Goal: Task Accomplishment & Management: Manage account settings

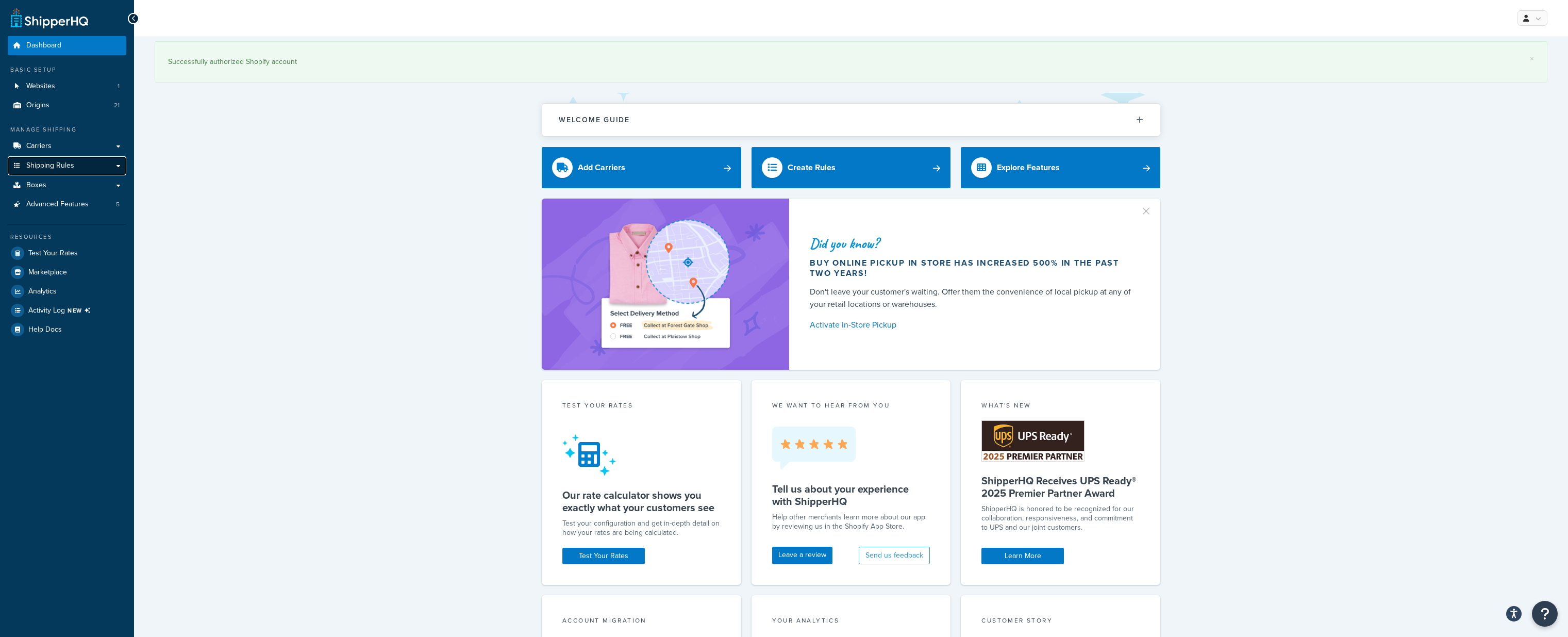
click at [58, 163] on span "Shipping Rules" at bounding box center [50, 165] width 48 height 9
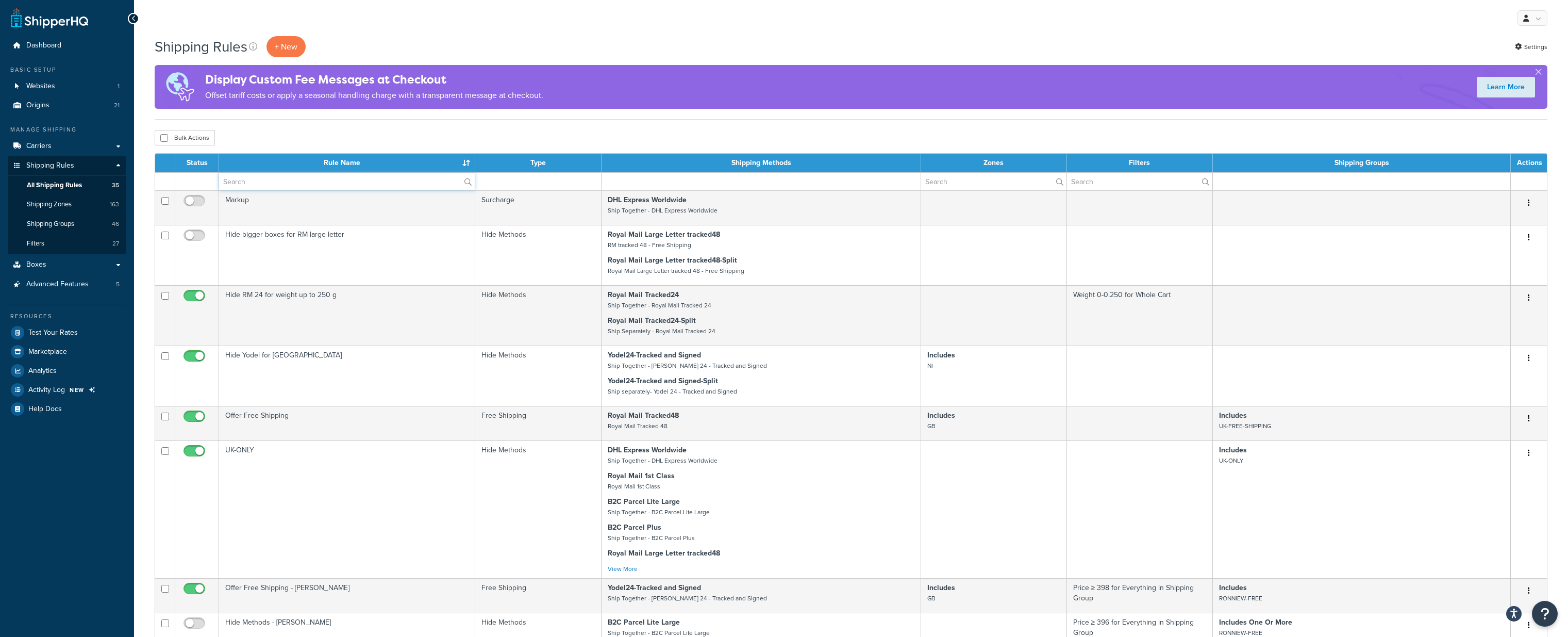
click at [254, 176] on input "text" at bounding box center [347, 182] width 256 height 18
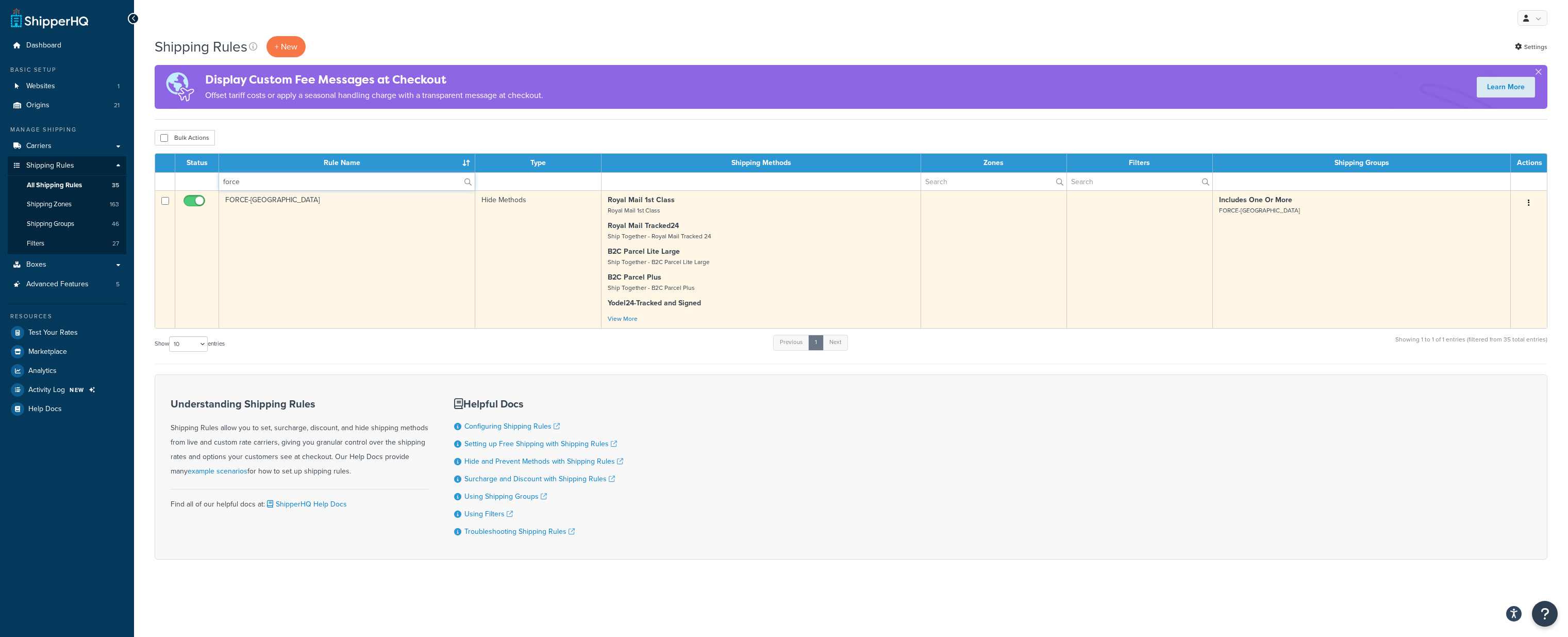
type input "force"
click at [664, 213] on p "Royal Mail 1st Class Royal Mail 1st Class" at bounding box center [760, 205] width 306 height 21
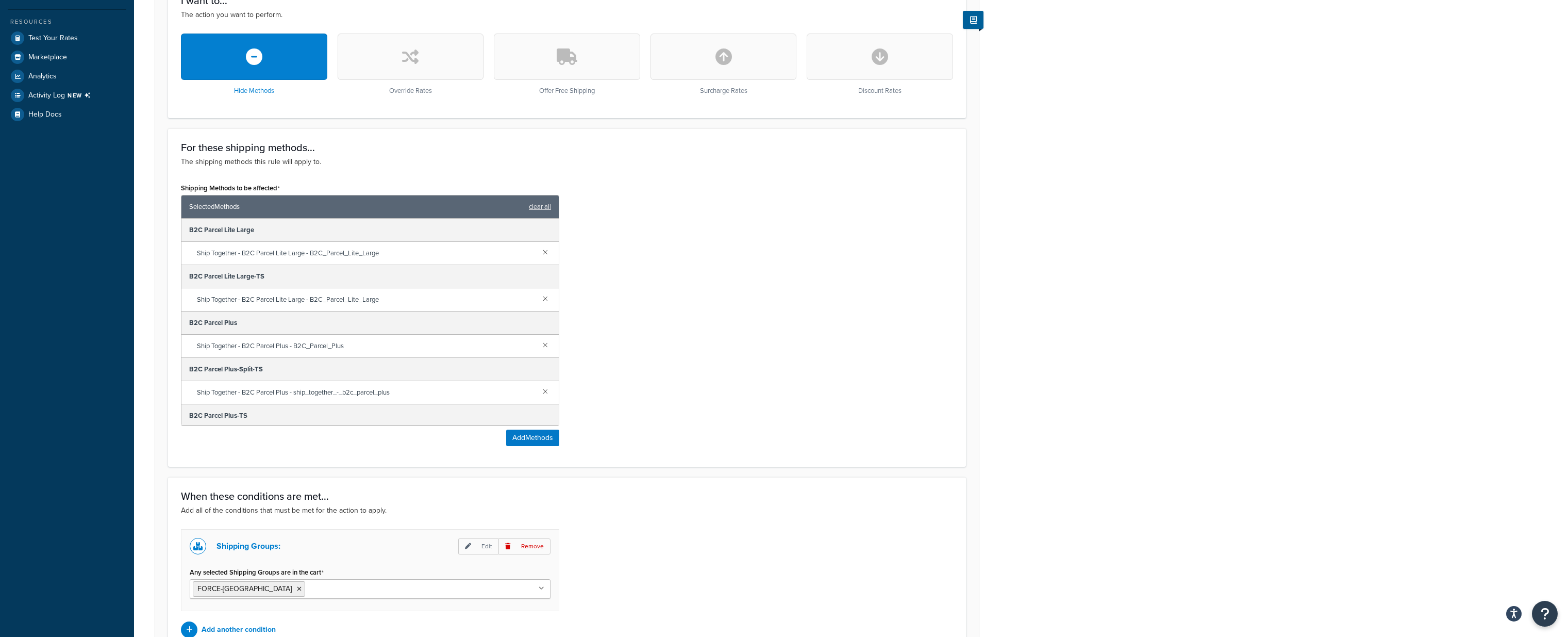
scroll to position [298, 0]
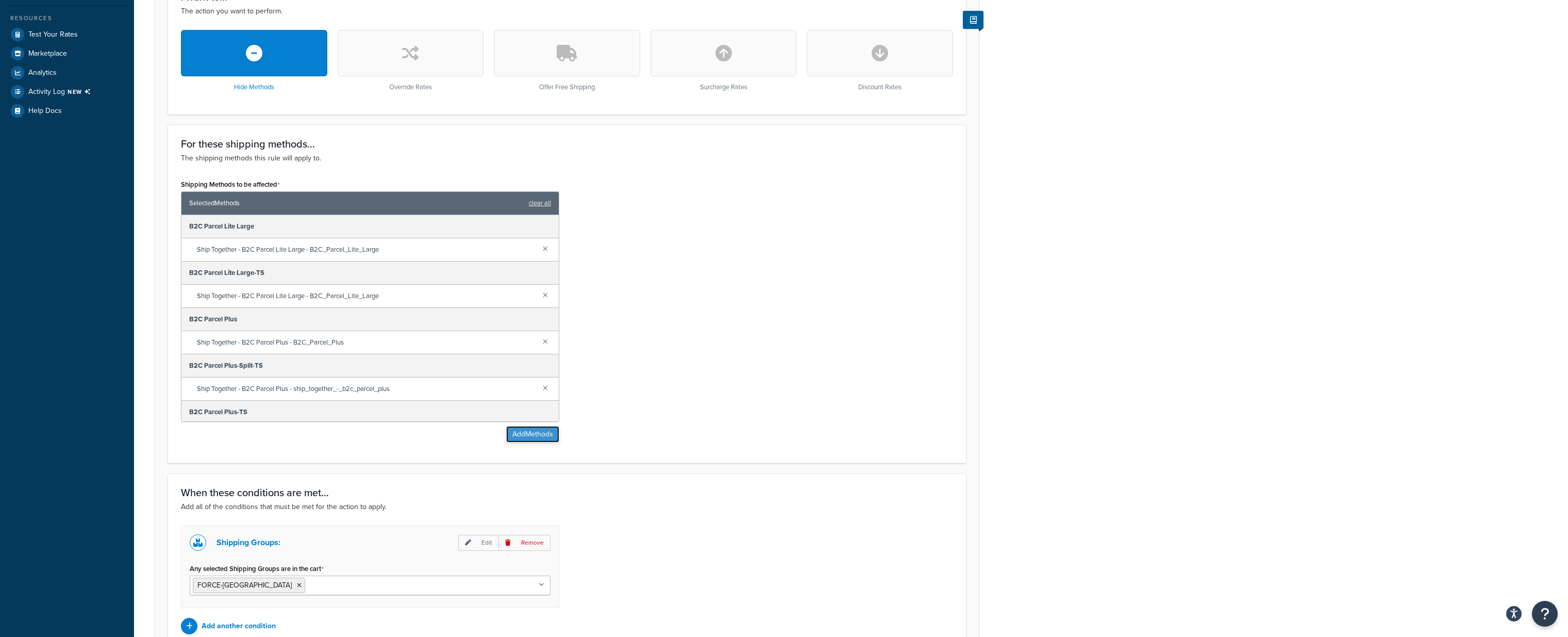
click at [523, 433] on button "Add Methods" at bounding box center [532, 434] width 53 height 16
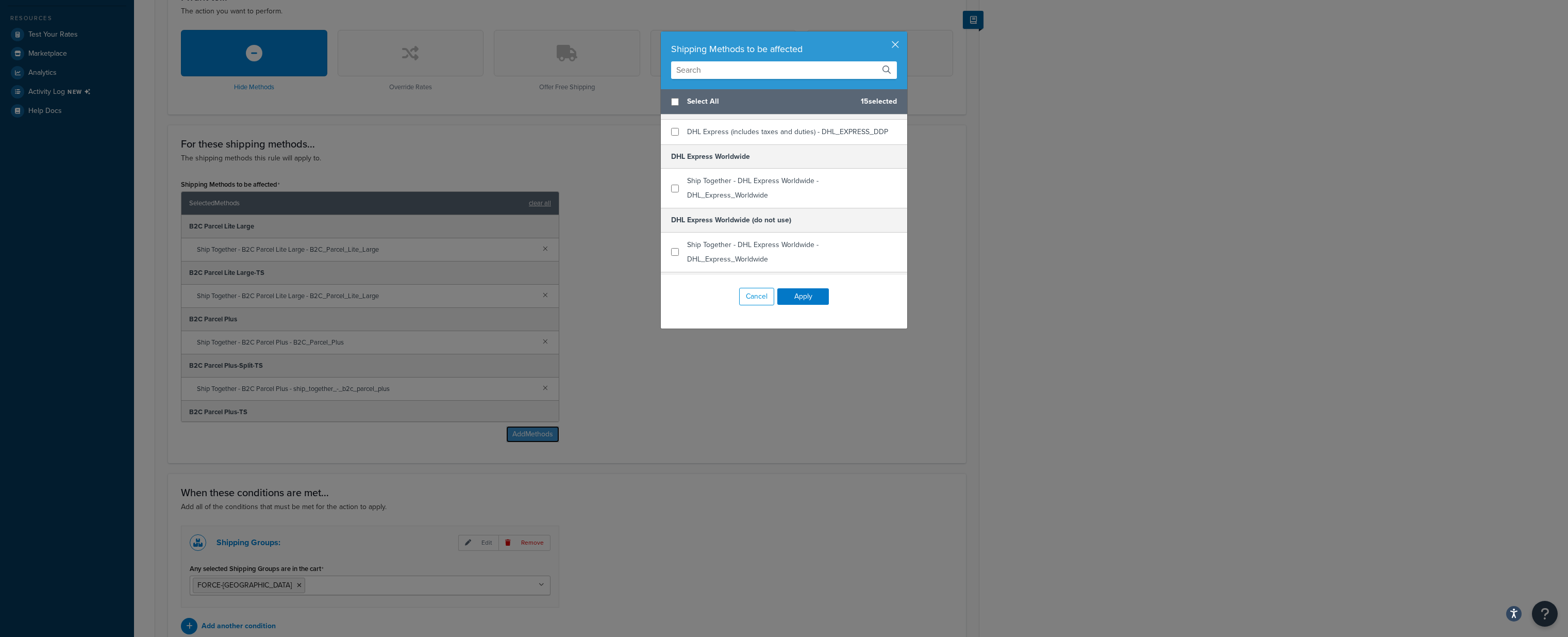
scroll to position [547, 0]
click at [675, 184] on input "checkbox" at bounding box center [675, 185] width 8 height 8
checkbox input "true"
click at [674, 144] on input "checkbox" at bounding box center [675, 146] width 8 height 8
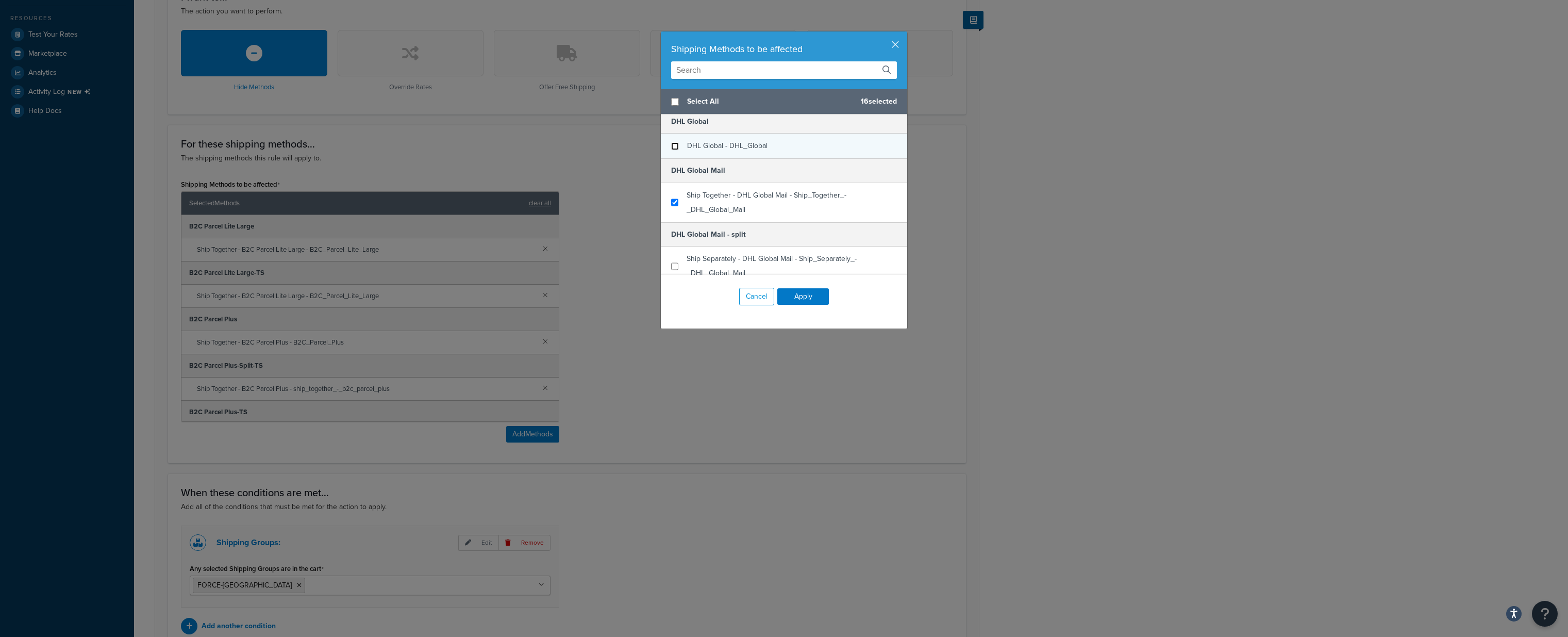
checkbox input "false"
click at [674, 188] on input "checkbox" at bounding box center [675, 187] width 7 height 8
checkbox input "false"
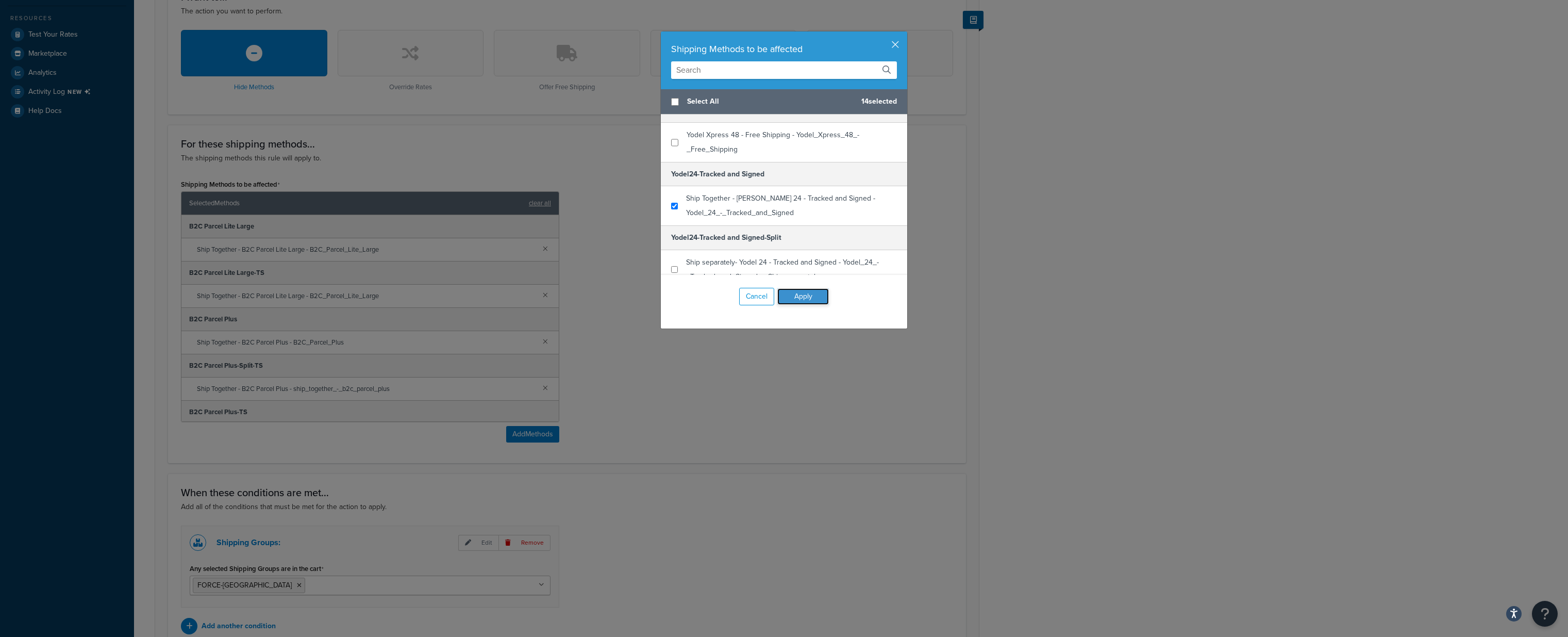
click at [806, 296] on button "Apply" at bounding box center [803, 296] width 51 height 16
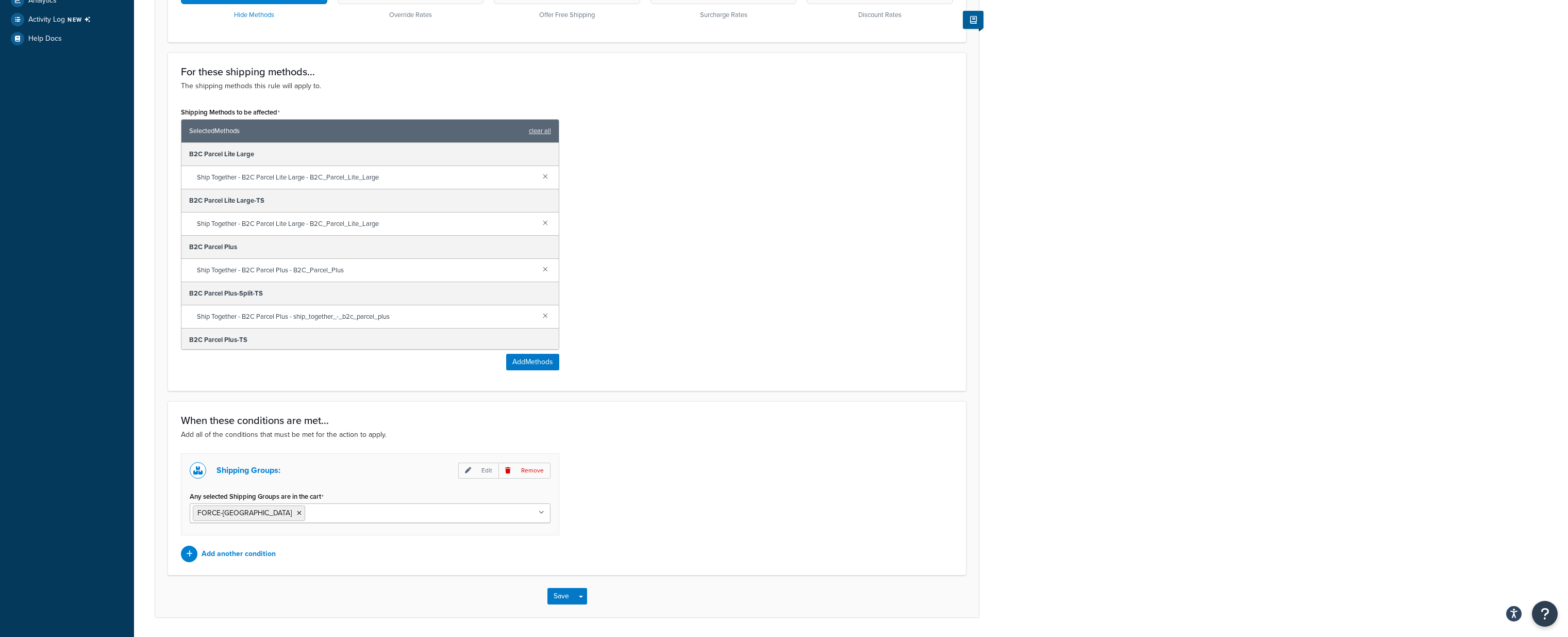
scroll to position [379, 0]
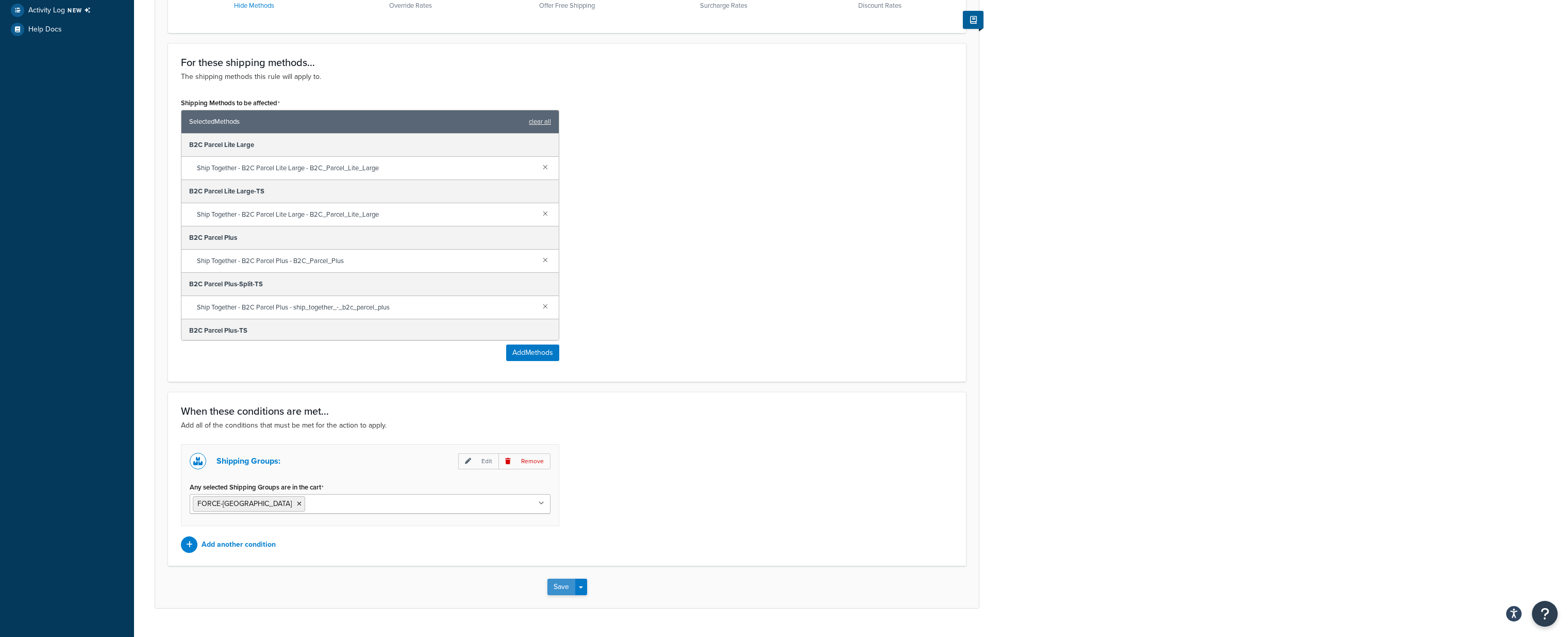
click at [551, 585] on button "Save" at bounding box center [561, 587] width 28 height 16
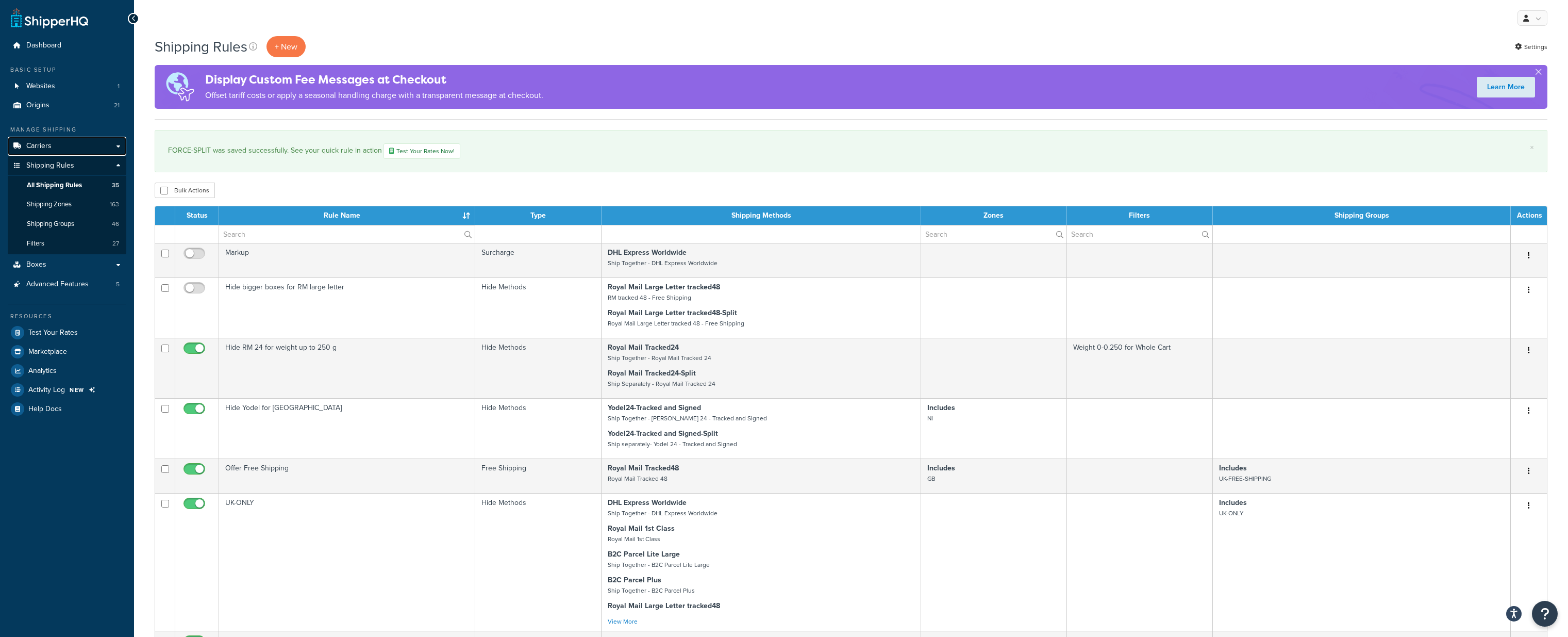
click at [40, 143] on span "Carriers" at bounding box center [38, 146] width 25 height 9
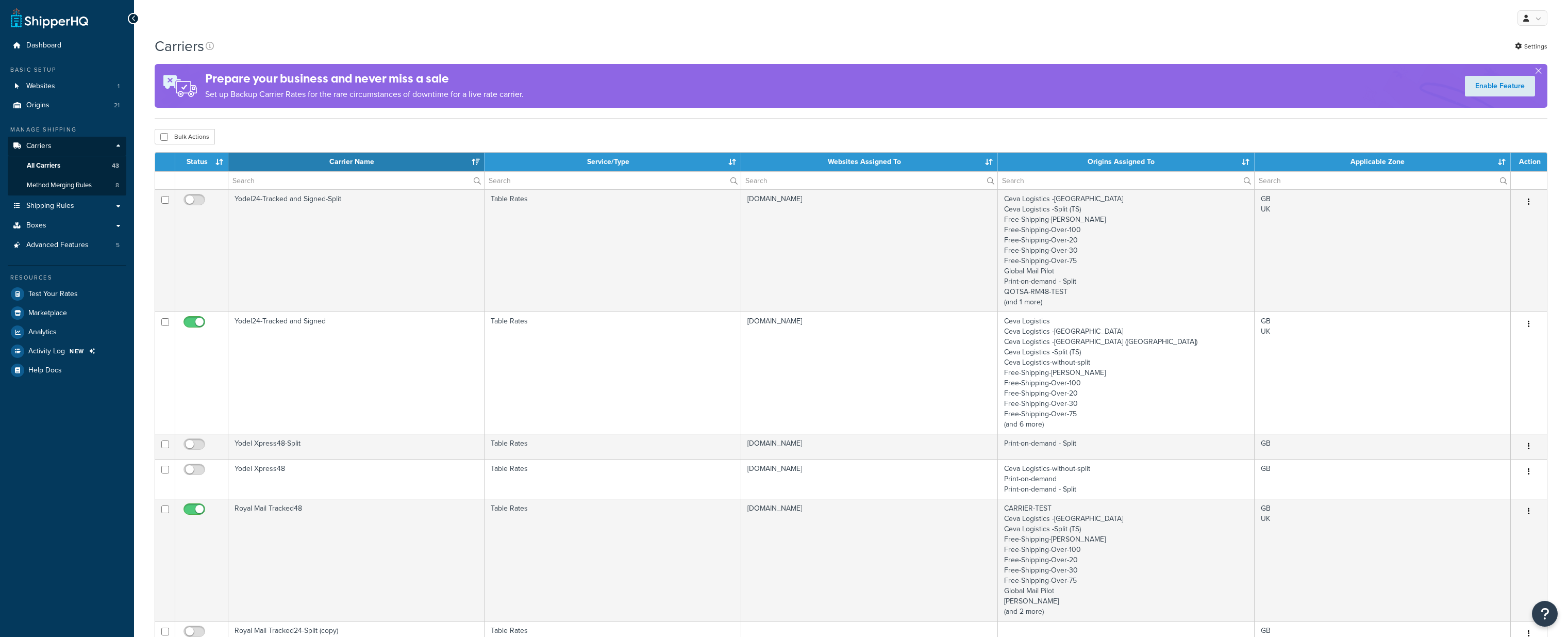
select select "15"
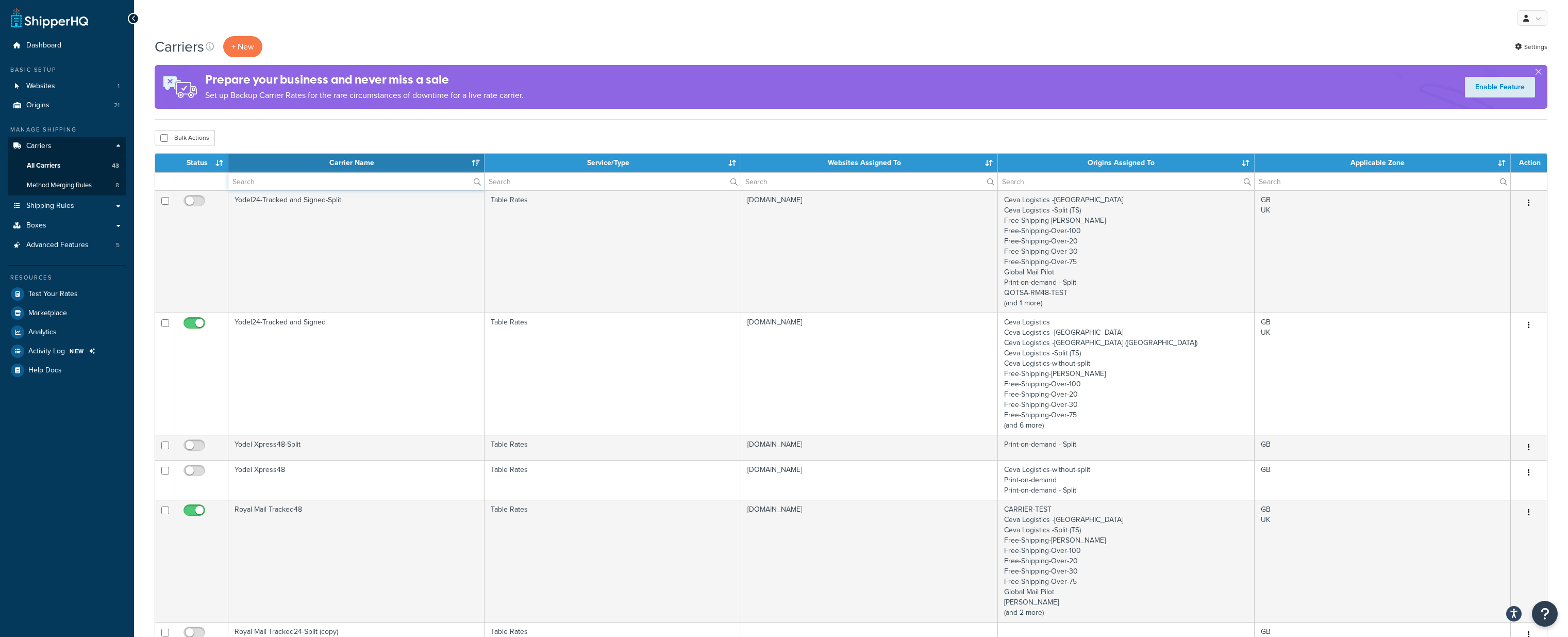
click at [299, 181] on input "text" at bounding box center [356, 182] width 256 height 18
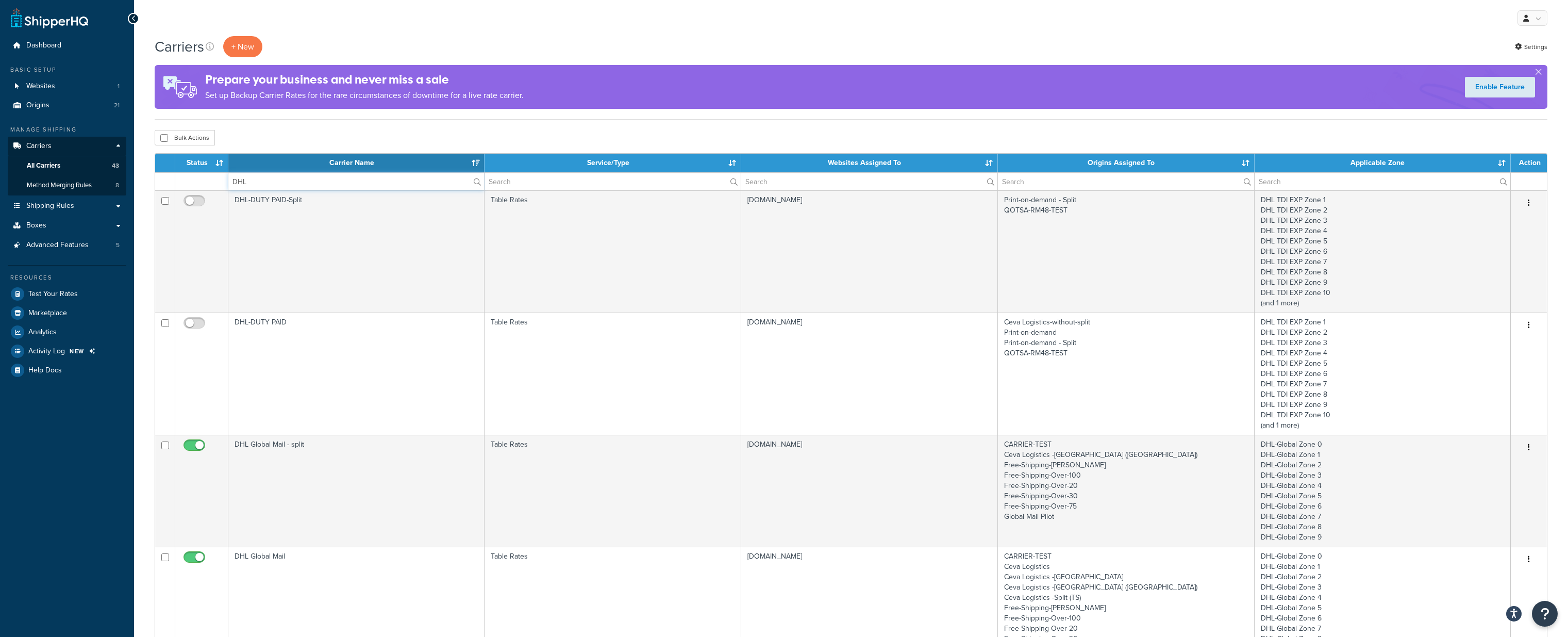
type input "DHL"
click at [437, 28] on div "My Profile Billing Global Settings Contact Us Logout" at bounding box center [851, 18] width 1434 height 36
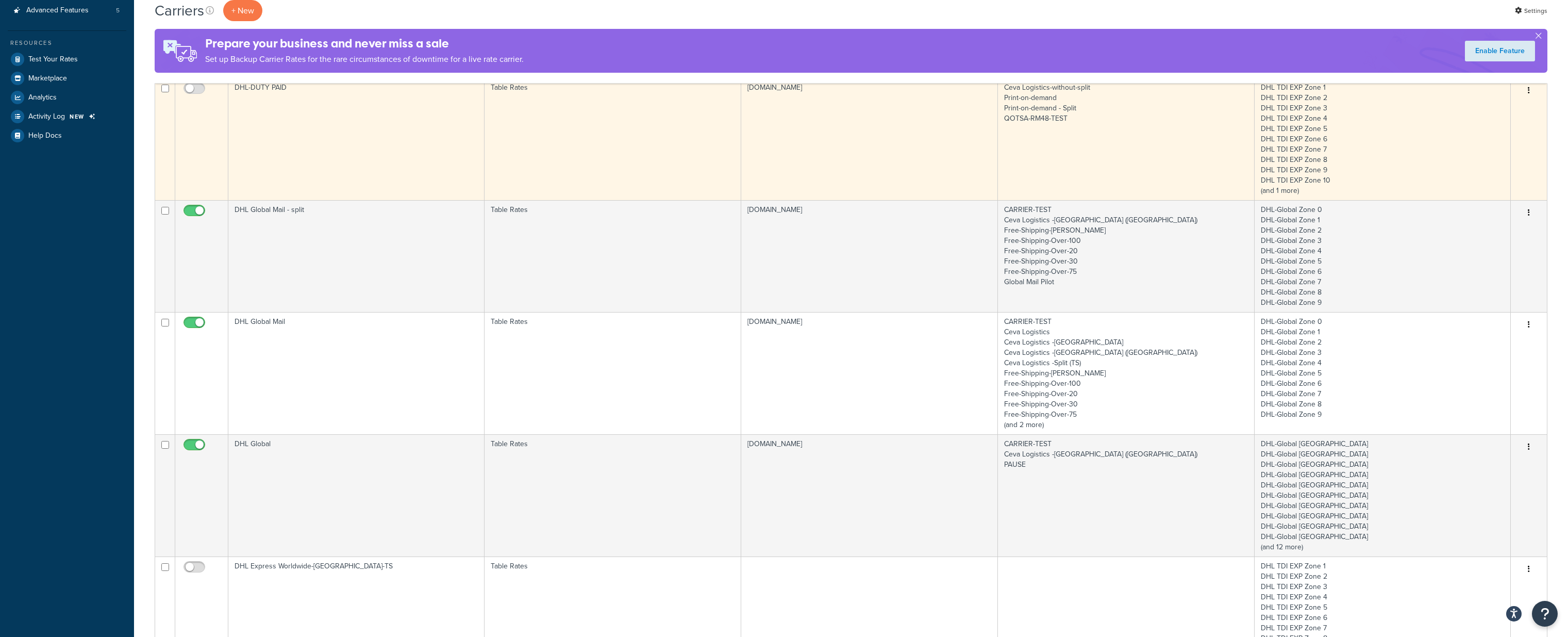
scroll to position [235, 0]
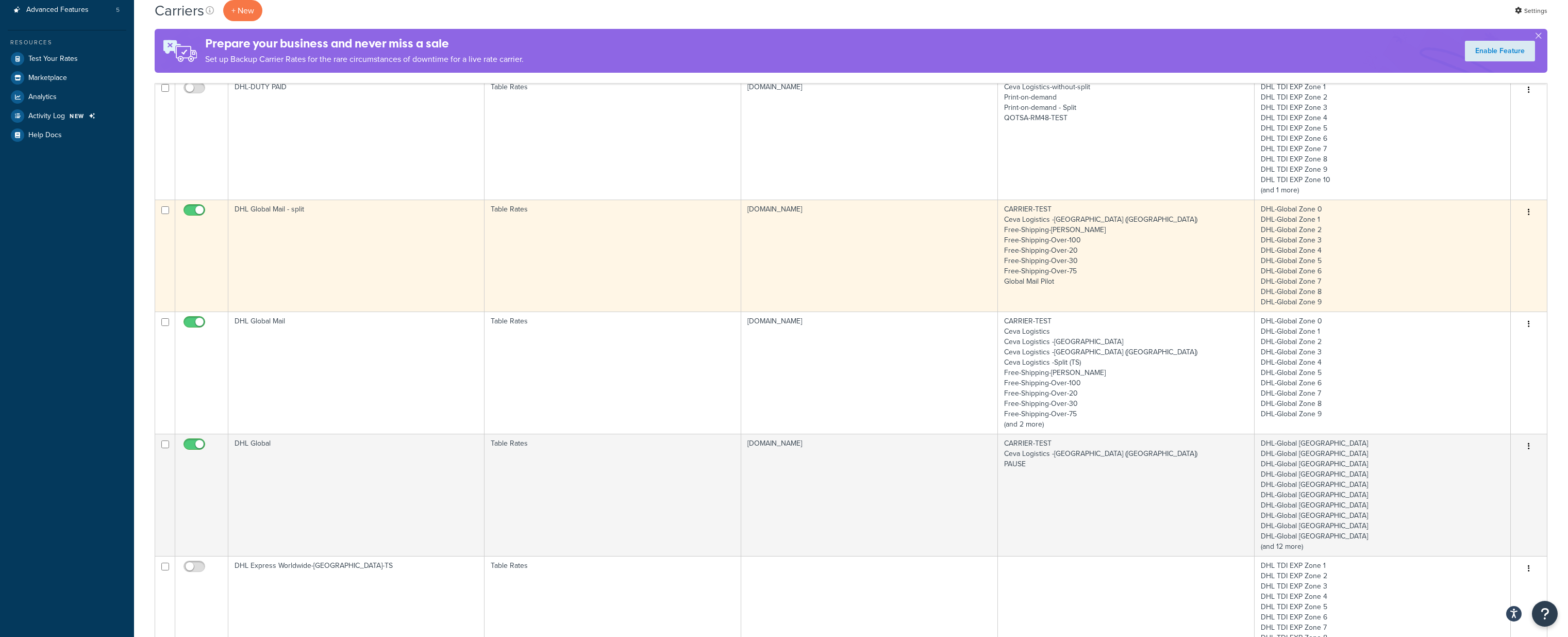
click at [1044, 248] on td "CARRIER-TEST Ceva Logistics -Split (Aurora) Free-Shipping-Lewis Free-Shipping-O…" at bounding box center [1126, 255] width 256 height 112
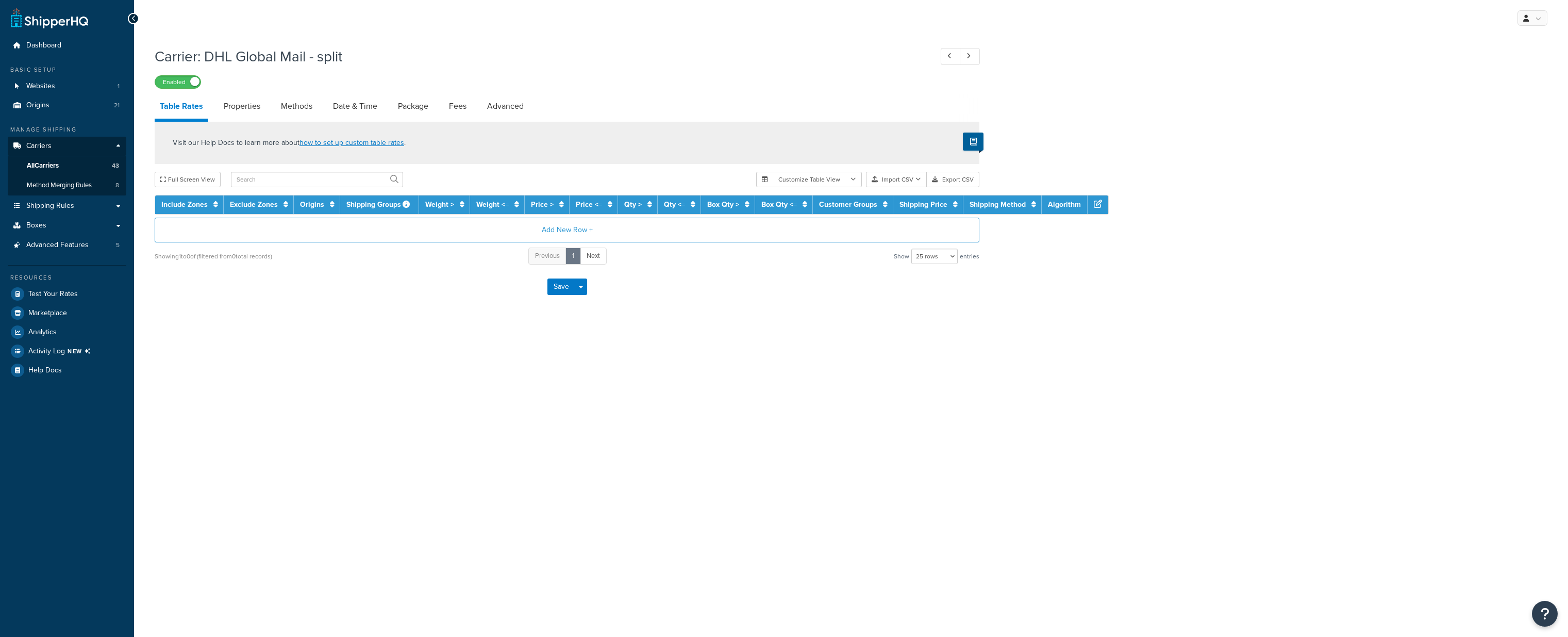
select select "25"
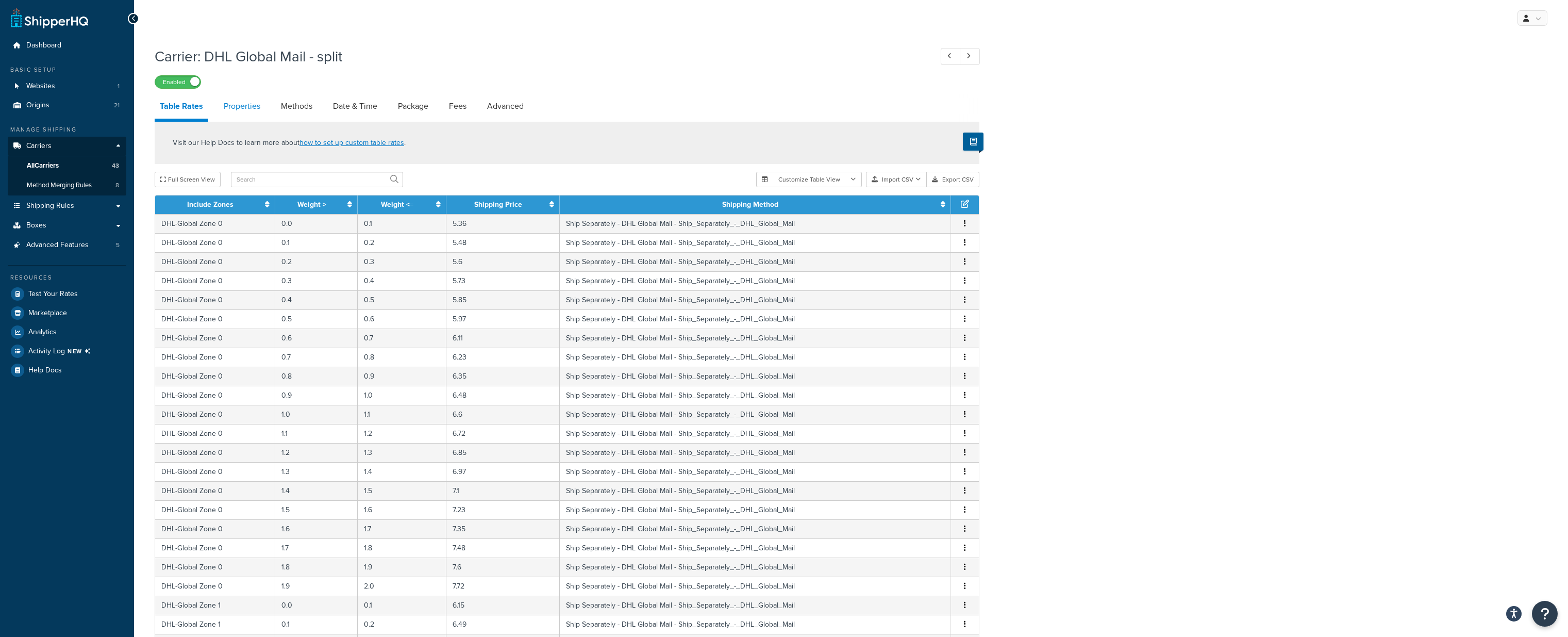
click at [248, 108] on link "Properties" at bounding box center [242, 106] width 47 height 25
select select "PERITEM"
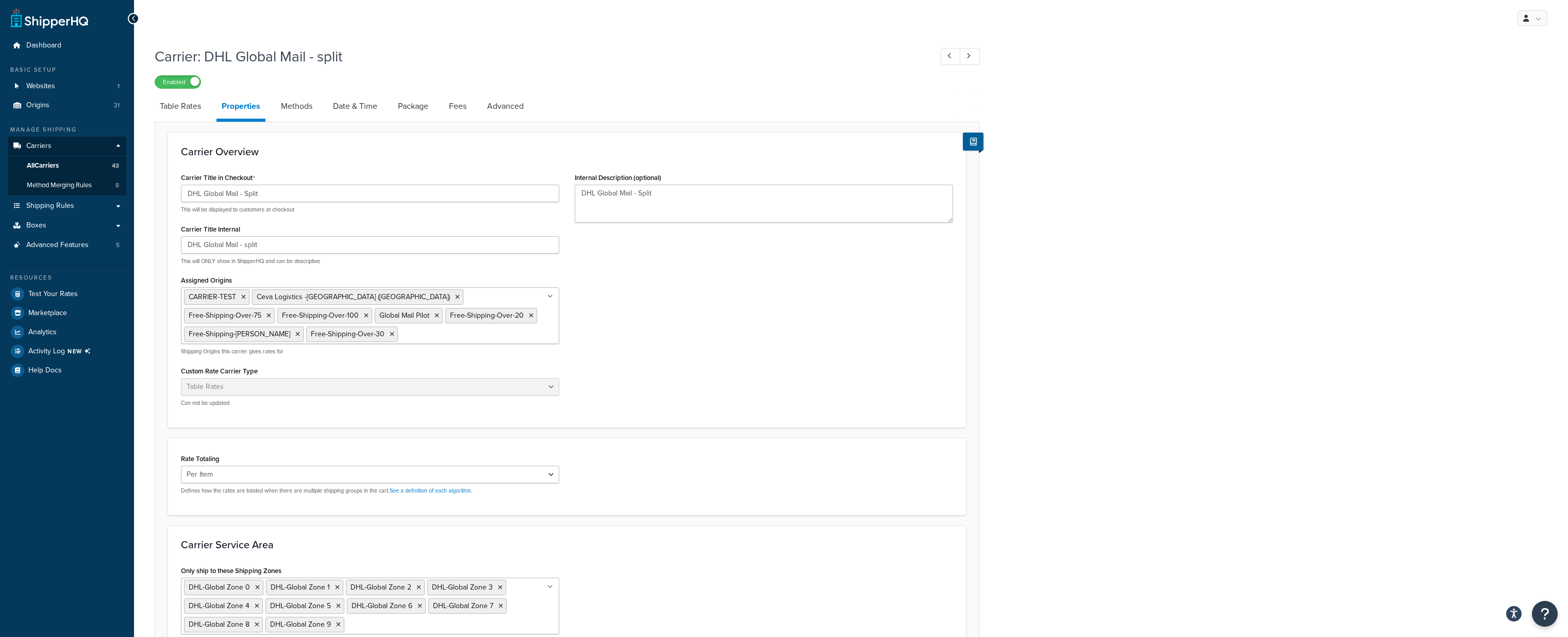
click at [400, 338] on input "Assigned Origins" at bounding box center [446, 333] width 91 height 12
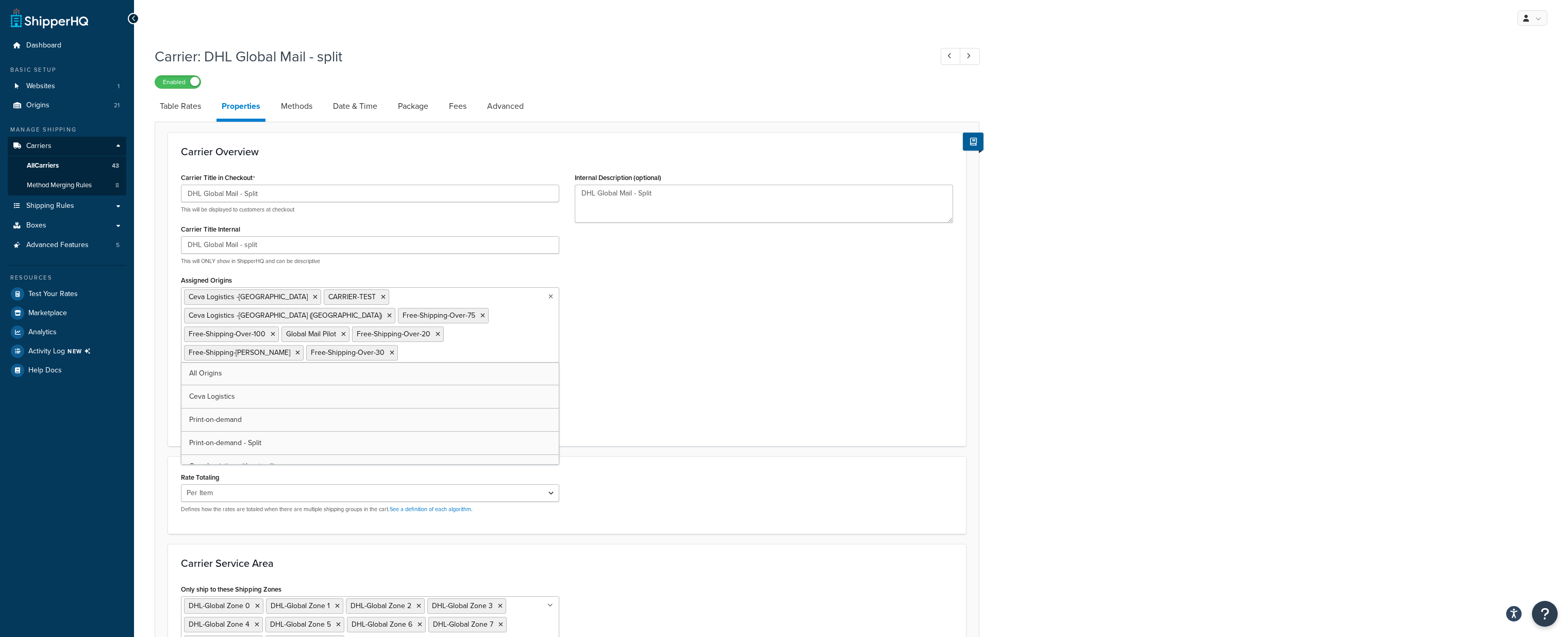
click at [843, 317] on div "Carrier Title in Checkout DHL Global Mail - Split This will be displayed to cus…" at bounding box center [567, 301] width 788 height 263
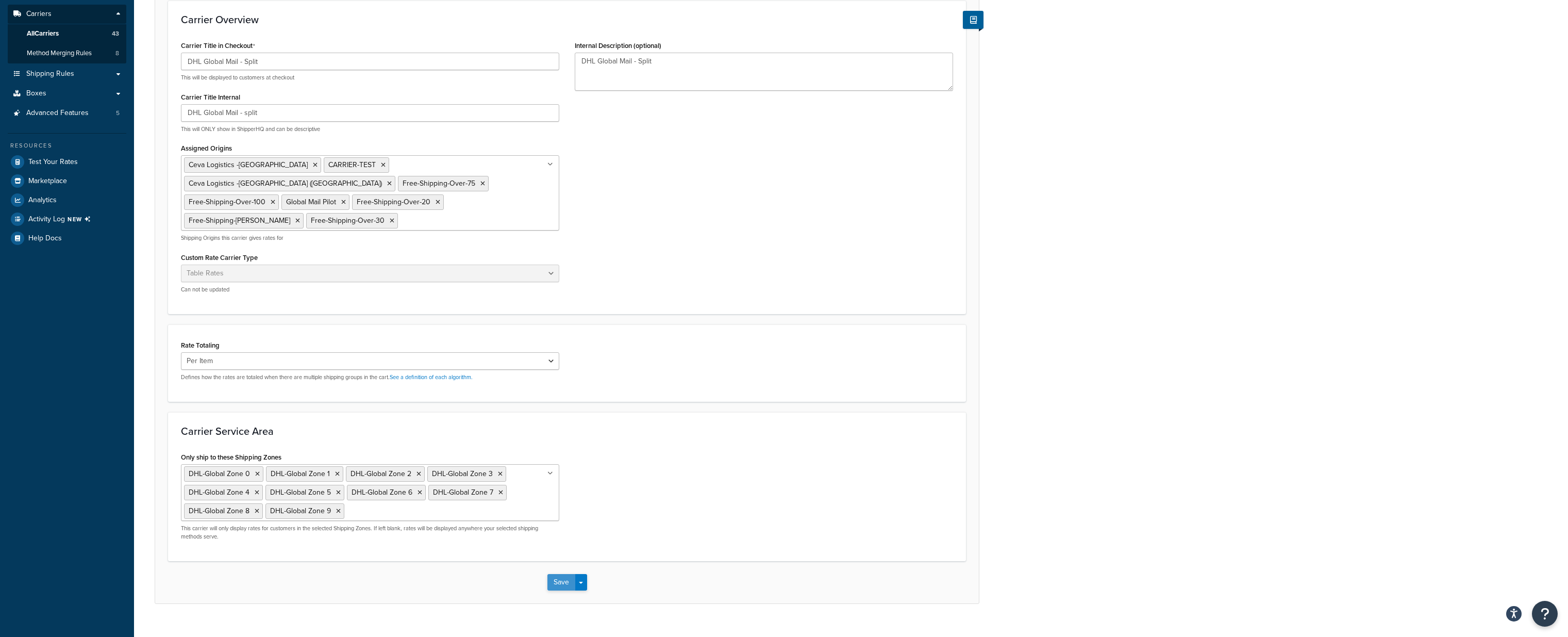
click at [556, 574] on button "Save" at bounding box center [561, 582] width 28 height 16
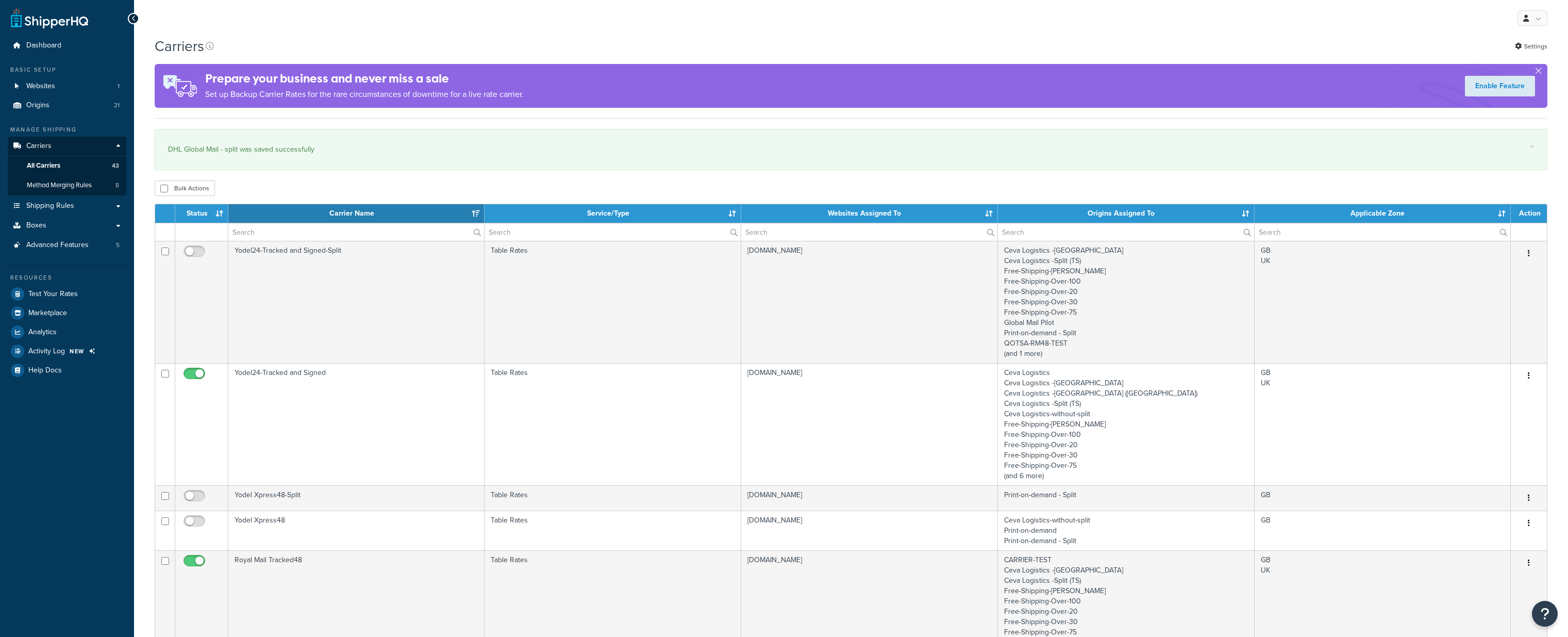
select select "15"
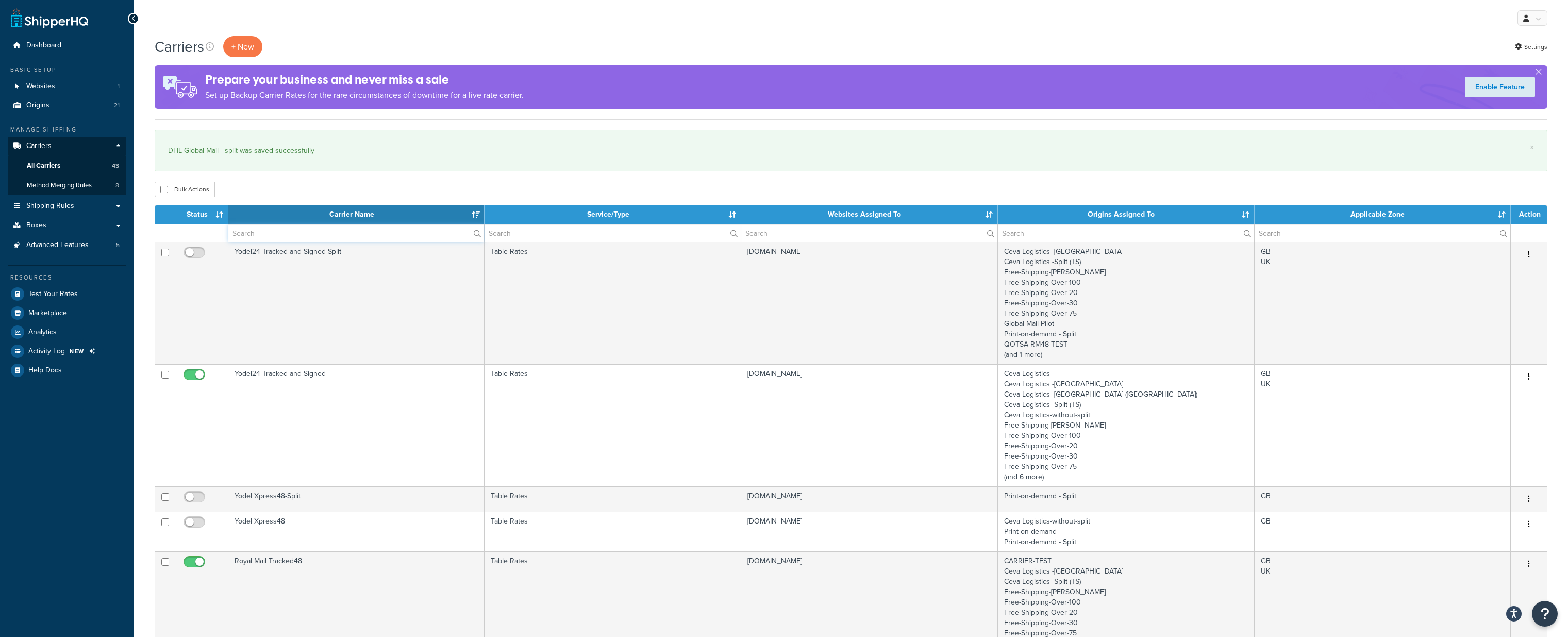
click at [272, 232] on input "text" at bounding box center [356, 233] width 256 height 18
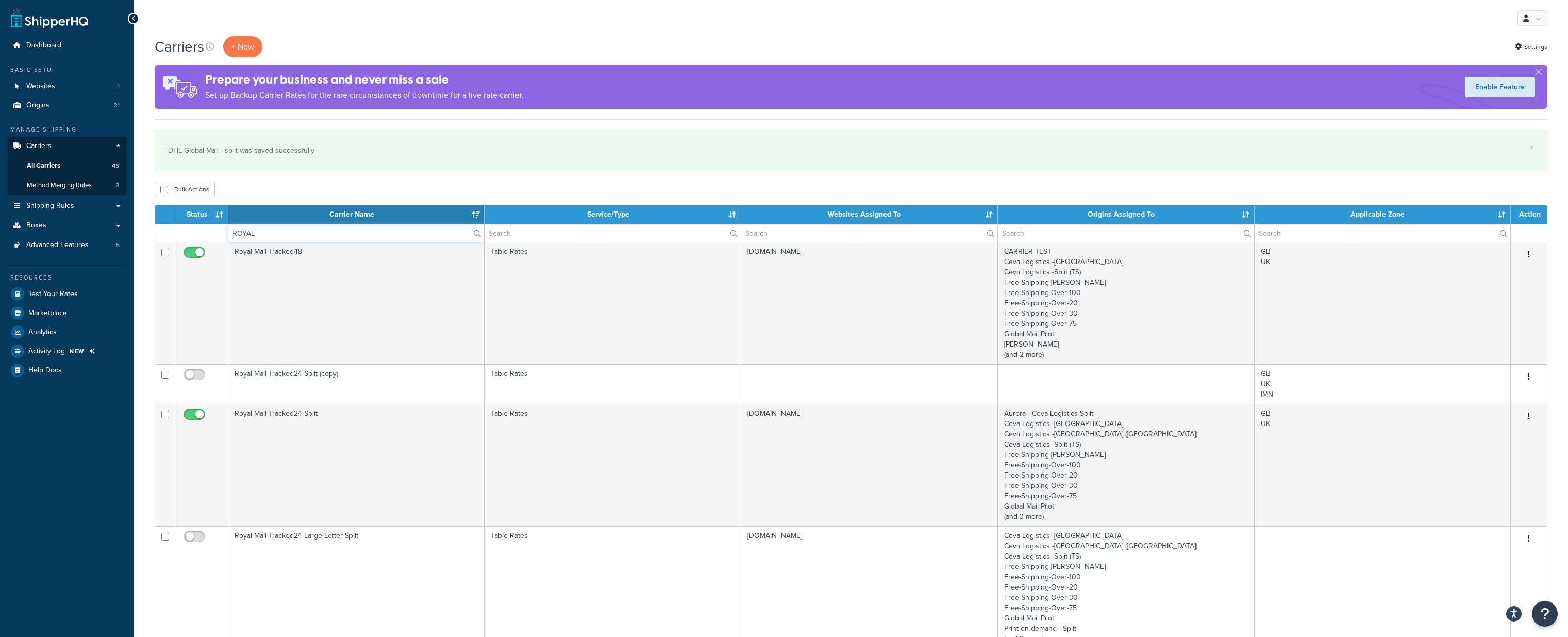
type input "ROYAL"
click at [530, 40] on div "Carriers + New Settings" at bounding box center [851, 47] width 1392 height 21
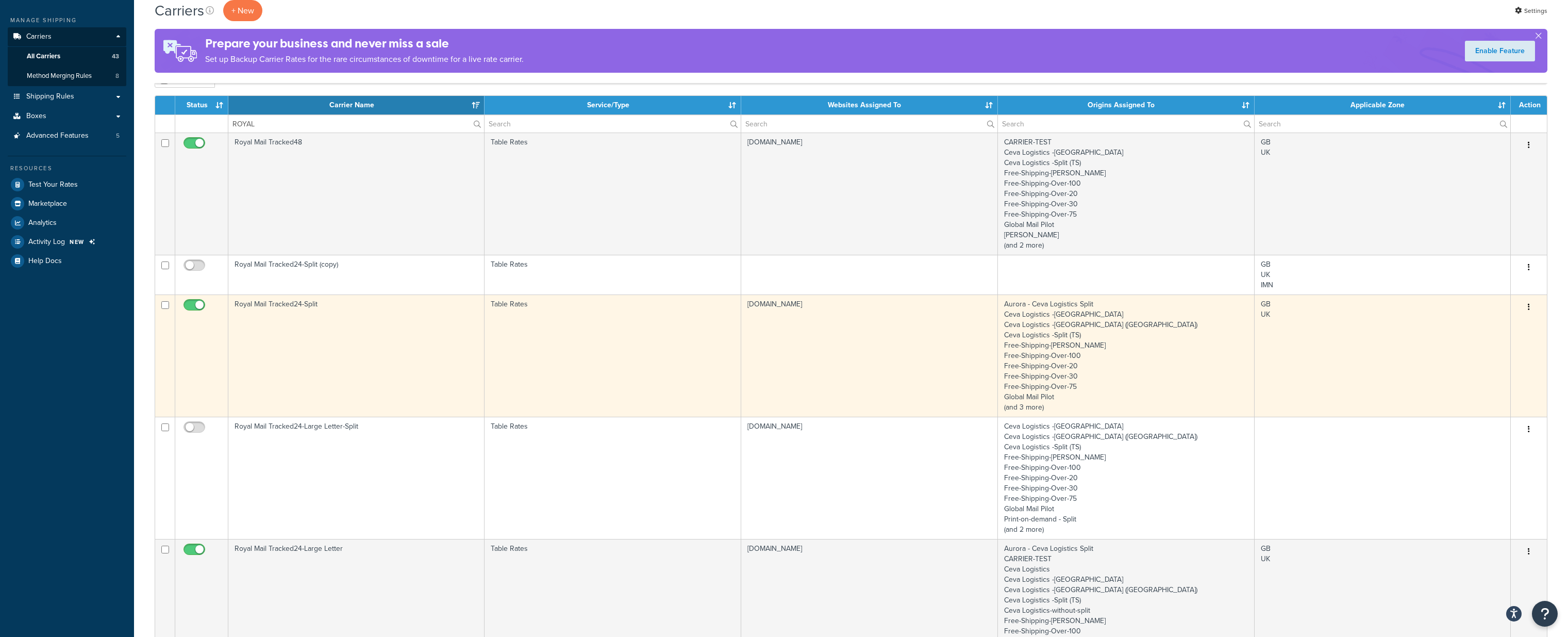
scroll to position [128, 0]
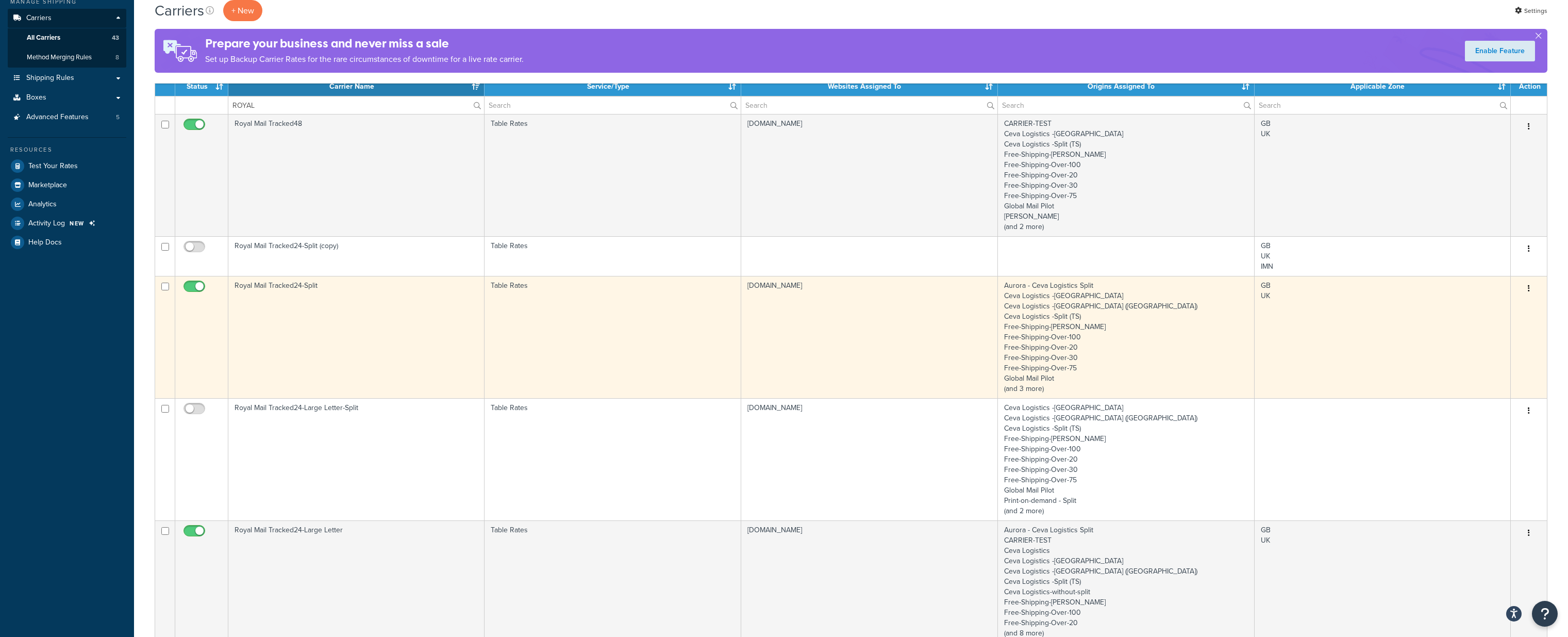
click at [350, 336] on td "Royal Mail Tracked24-Split" at bounding box center [357, 337] width 256 height 122
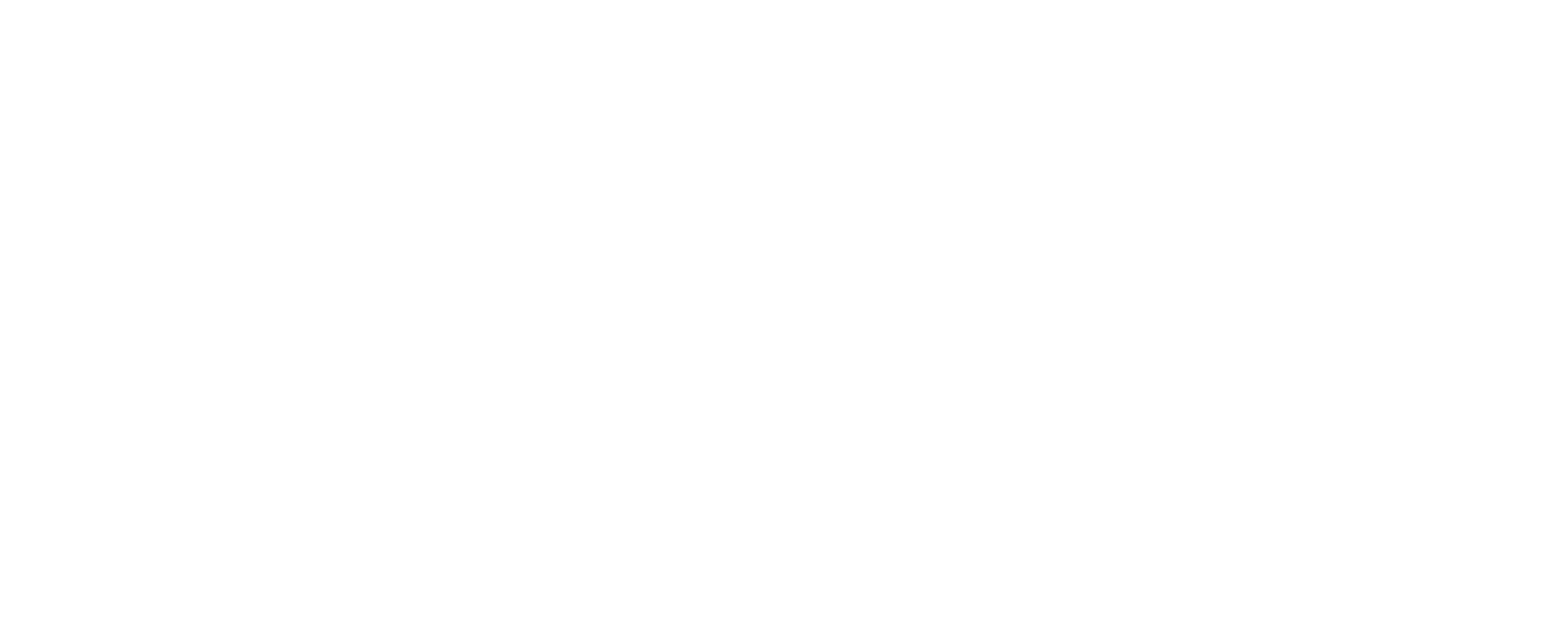
select select "25"
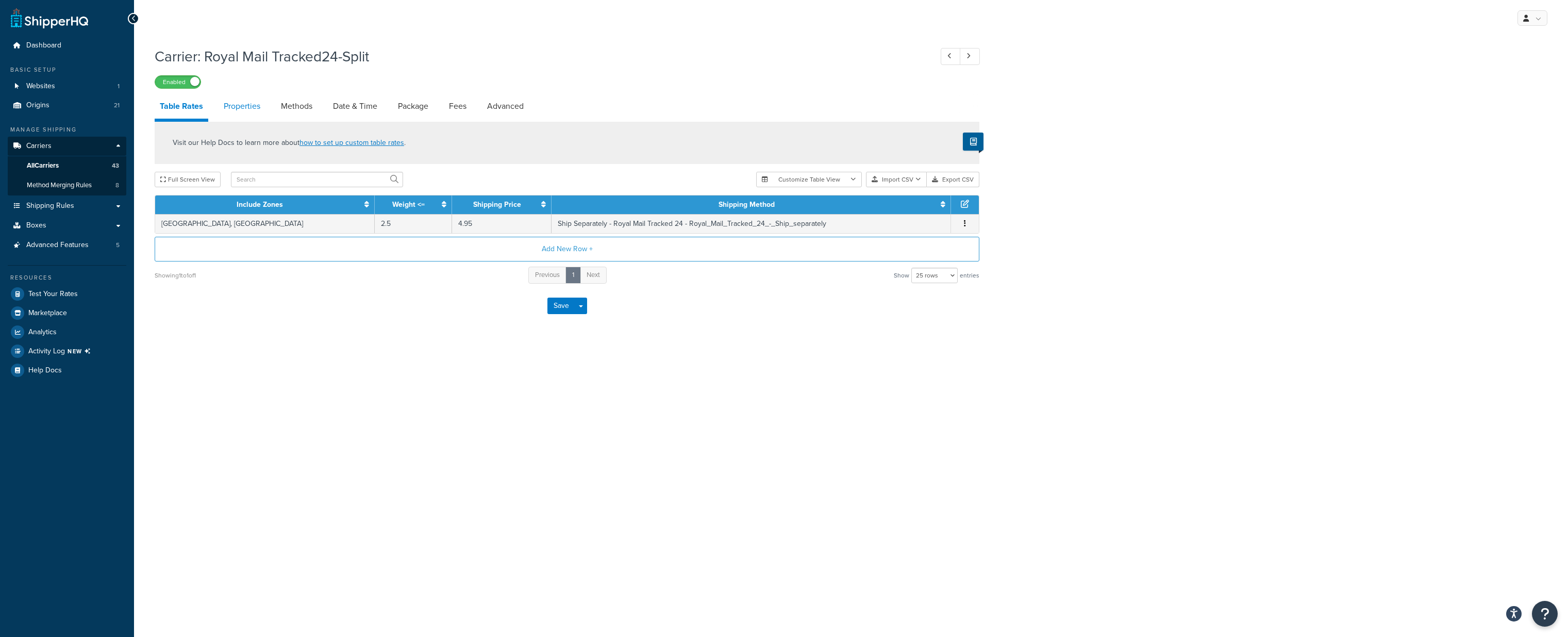
click at [243, 106] on link "Properties" at bounding box center [242, 106] width 47 height 25
select select "PERITEM"
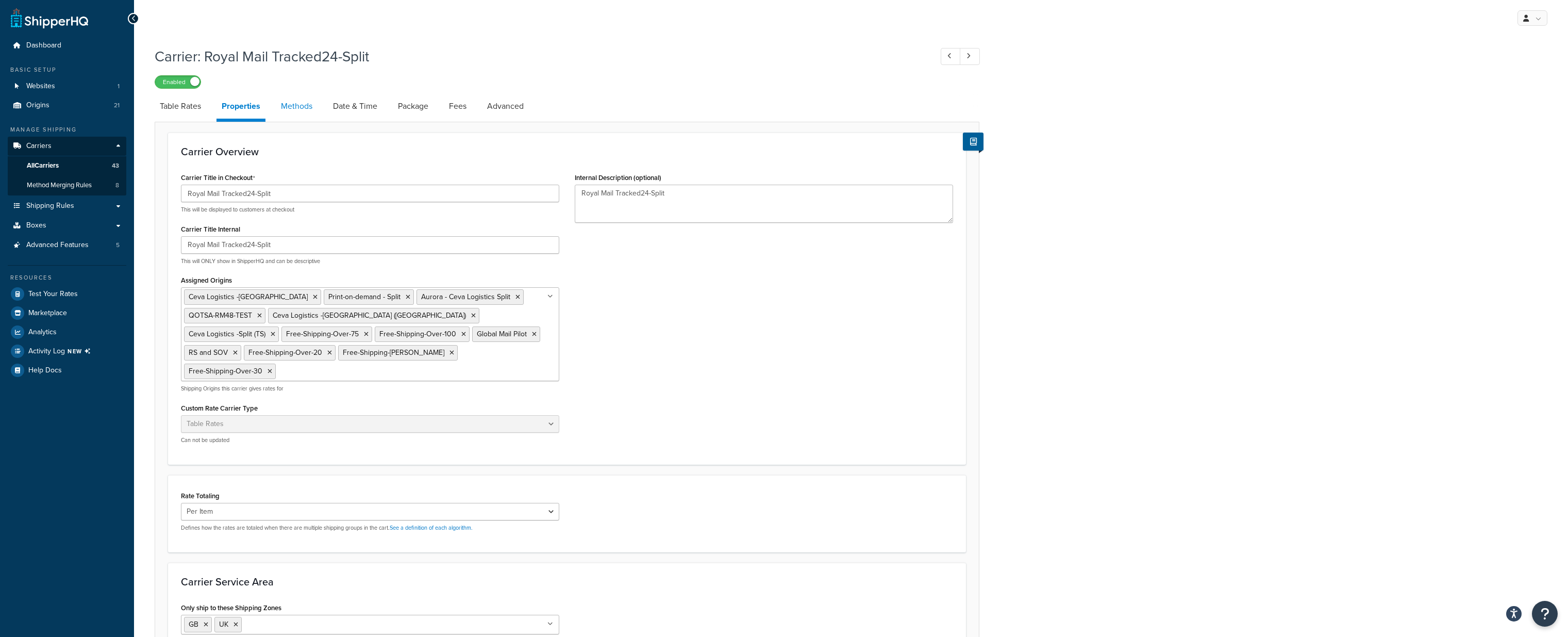
click at [300, 105] on link "Methods" at bounding box center [296, 106] width 42 height 25
select select "25"
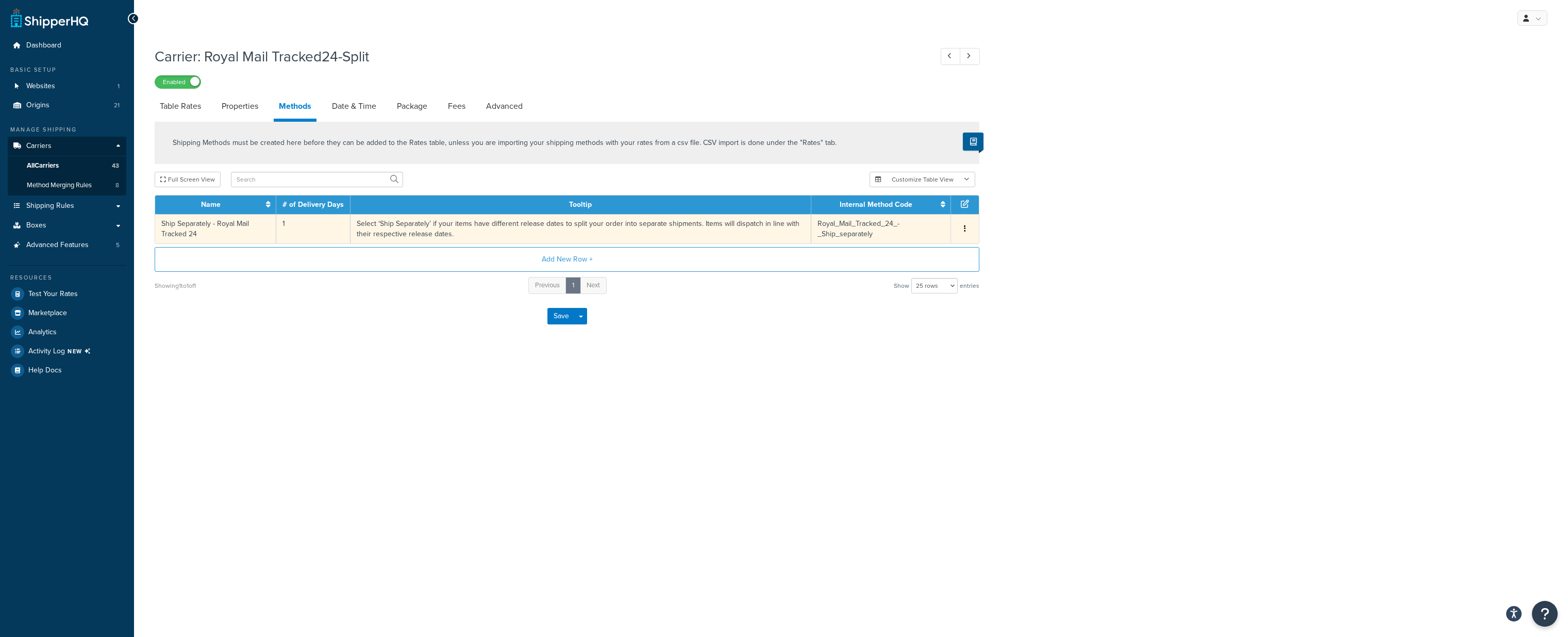
click at [378, 226] on td "Select ‘Ship Separately’ if your items have different release dates to split yo…" at bounding box center [581, 228] width 461 height 29
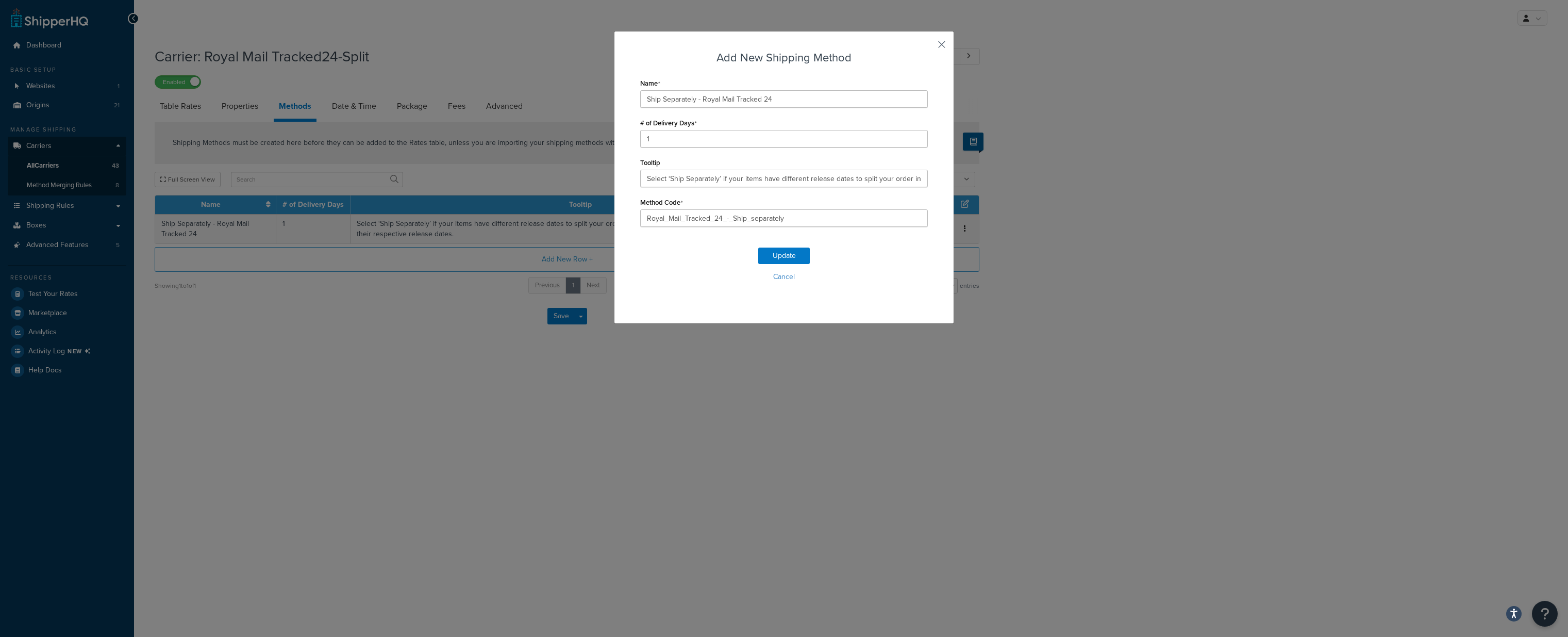
click at [928, 47] on button "button" at bounding box center [927, 48] width 3 height 3
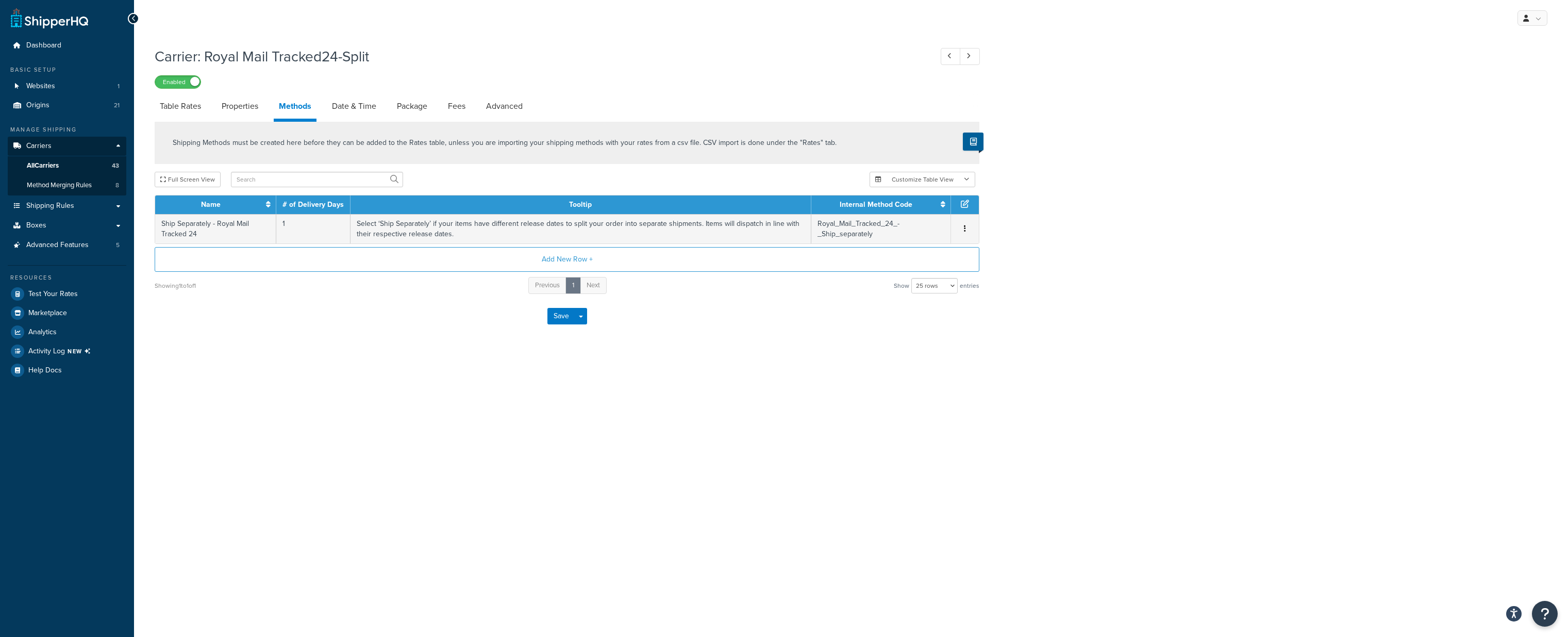
click at [595, 408] on div "My Profile Billing Global Settings Contact Us Logout Carrier: Royal Mail Tracke…" at bounding box center [851, 318] width 1434 height 637
click at [51, 163] on span "All Carriers" at bounding box center [43, 165] width 32 height 9
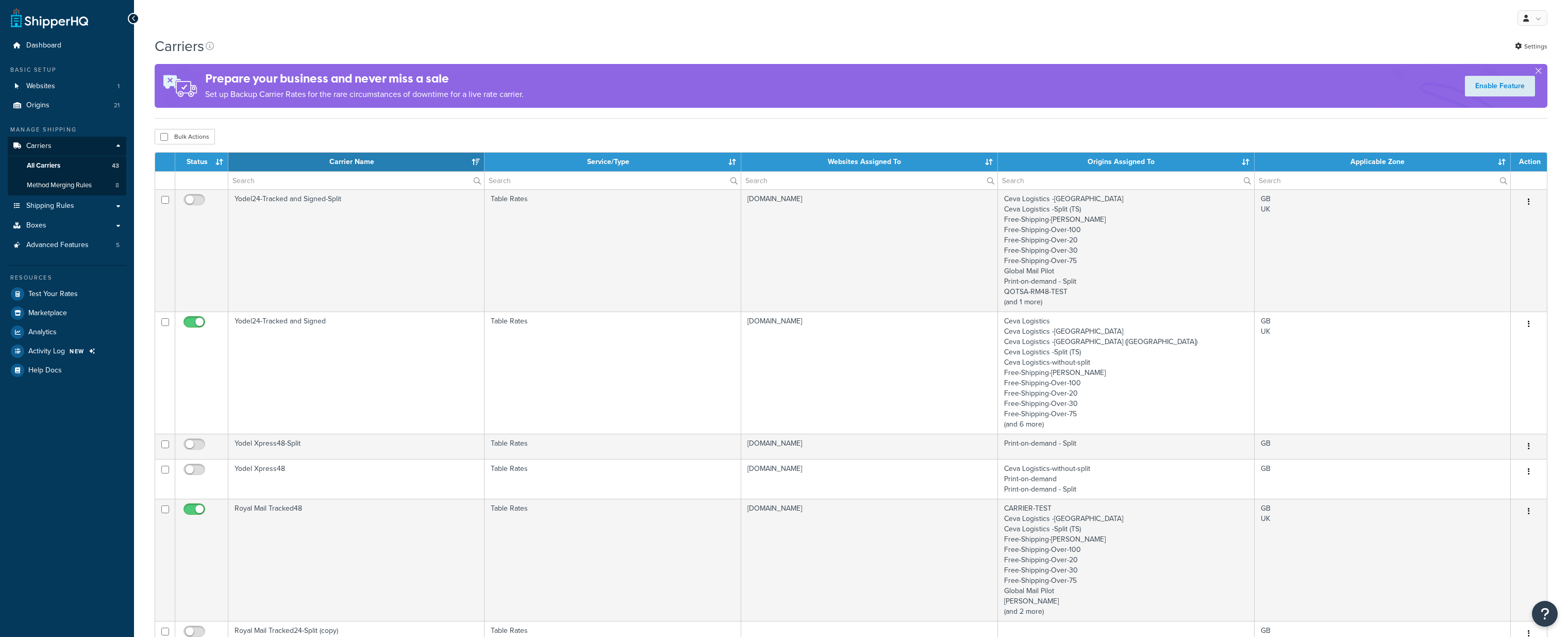
select select "15"
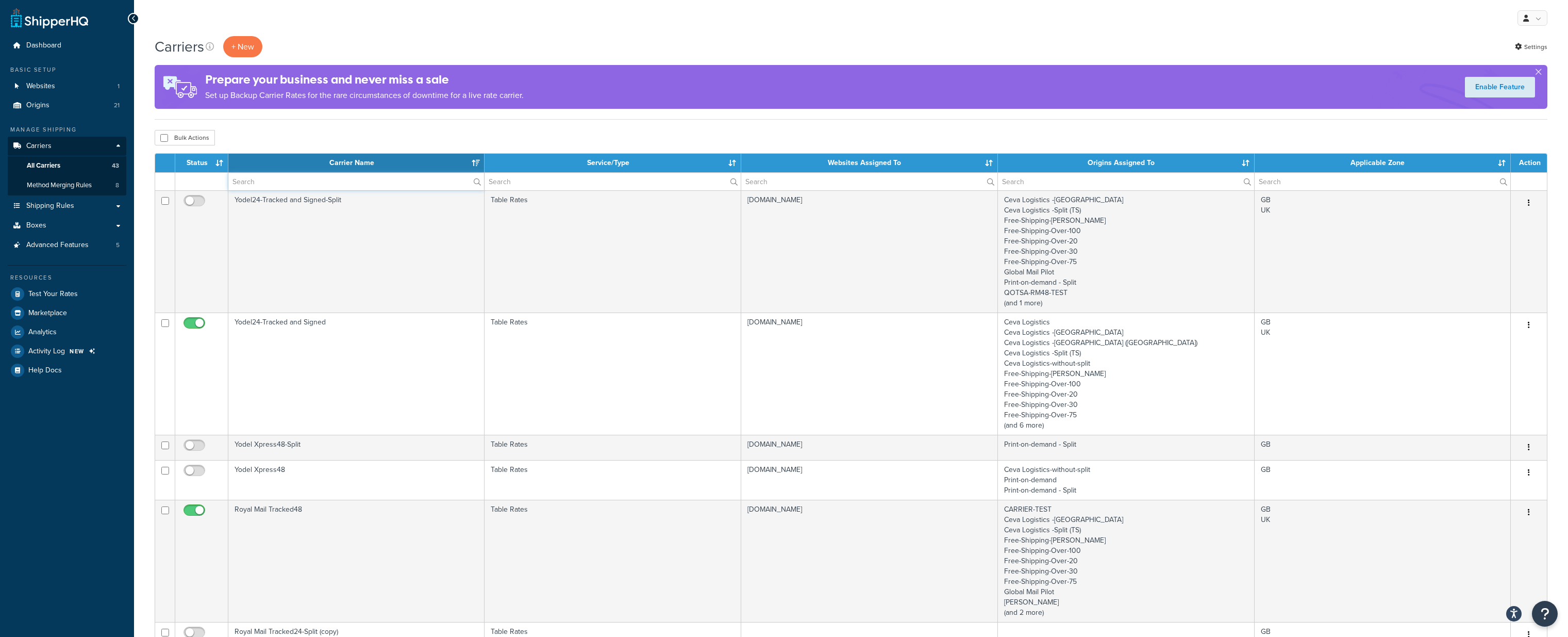
click at [328, 178] on input "text" at bounding box center [356, 182] width 256 height 18
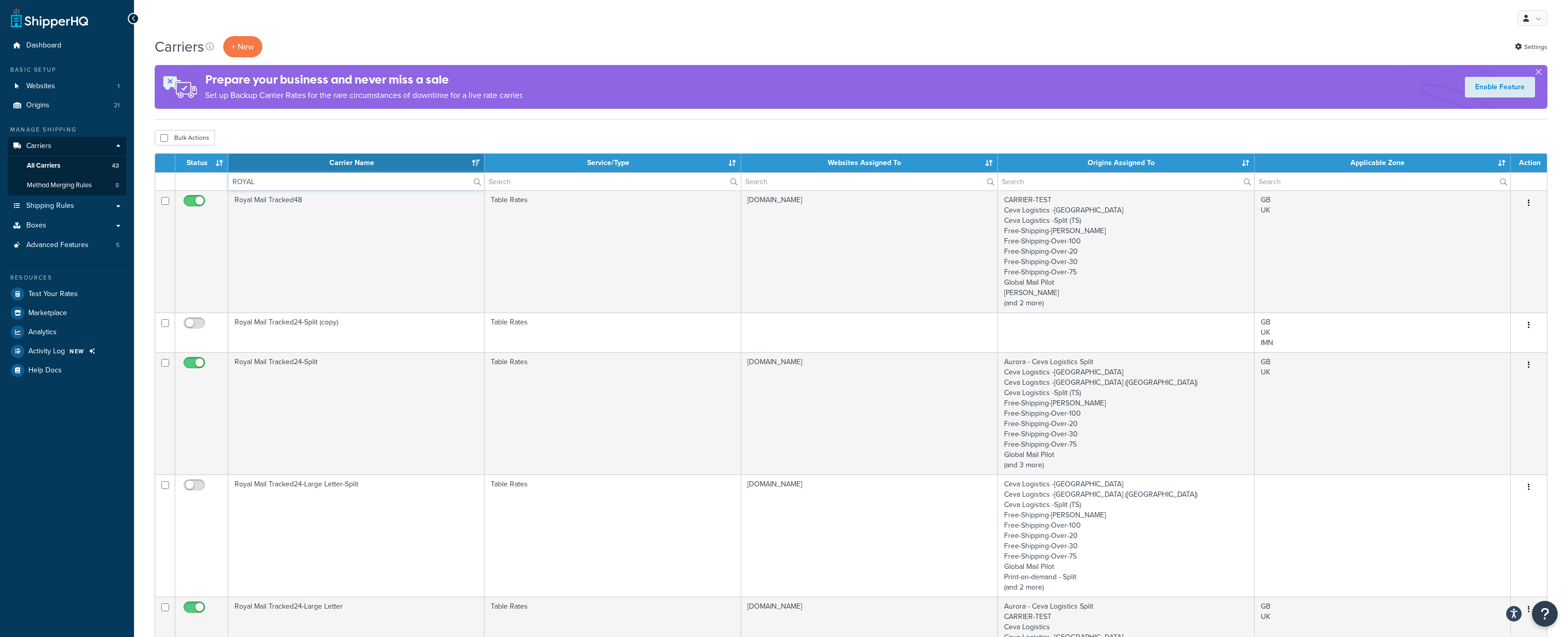
type input "ROYAL"
click at [464, 24] on div "My Profile Billing Global Settings Contact Us Logout" at bounding box center [851, 18] width 1434 height 36
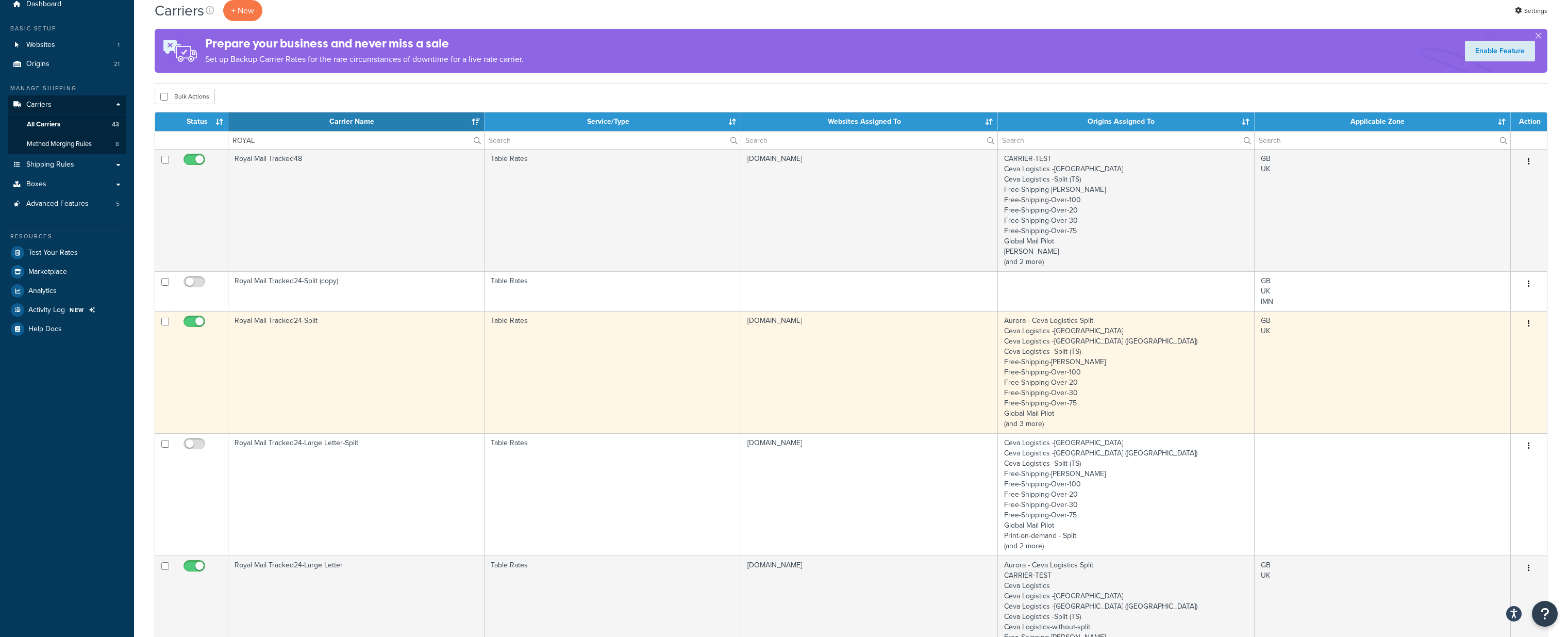
scroll to position [42, 0]
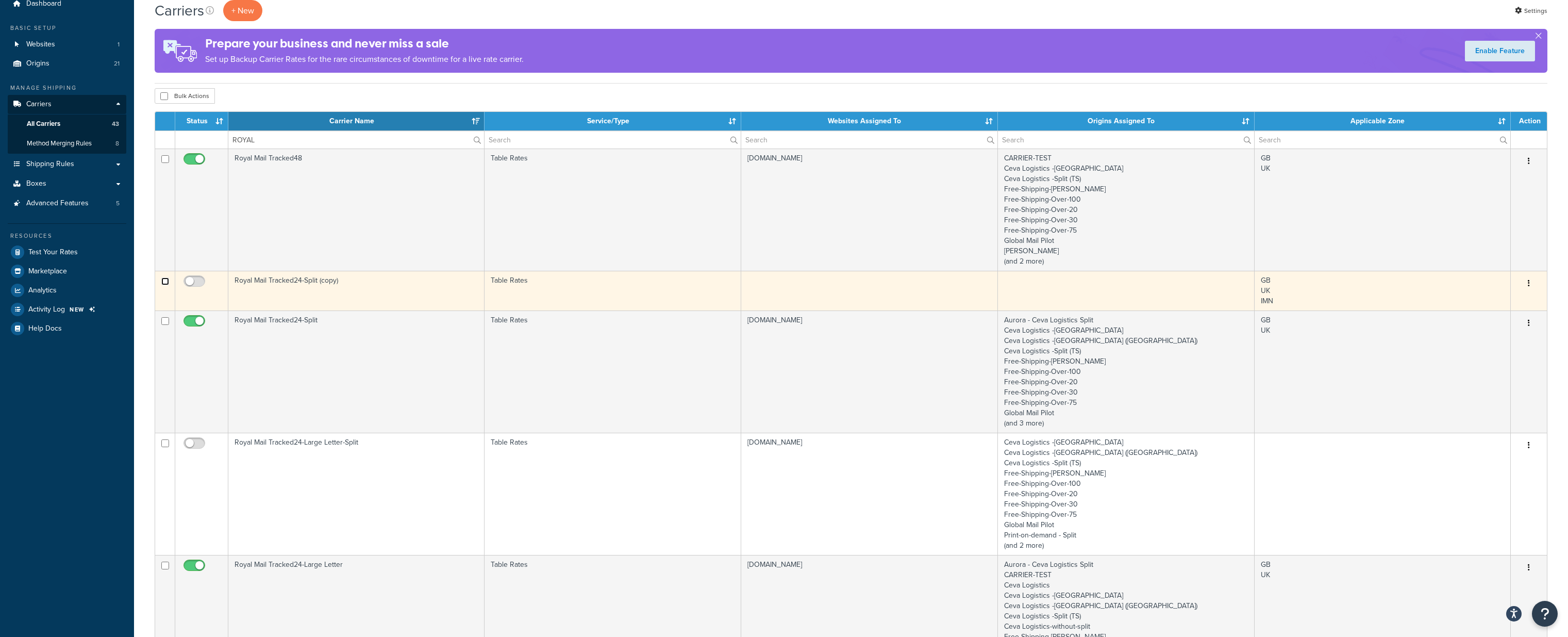
click at [162, 280] on input "checkbox" at bounding box center [165, 280] width 8 height 8
checkbox input "true"
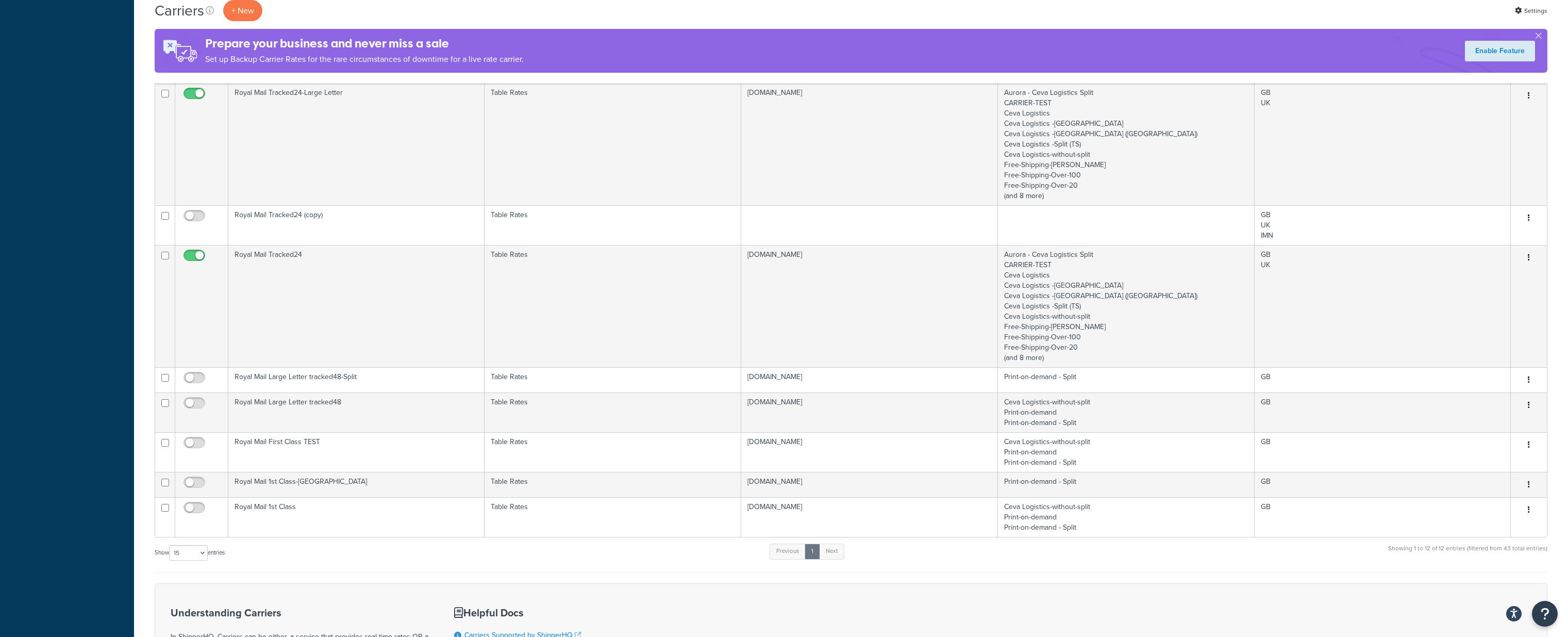
scroll to position [0, 0]
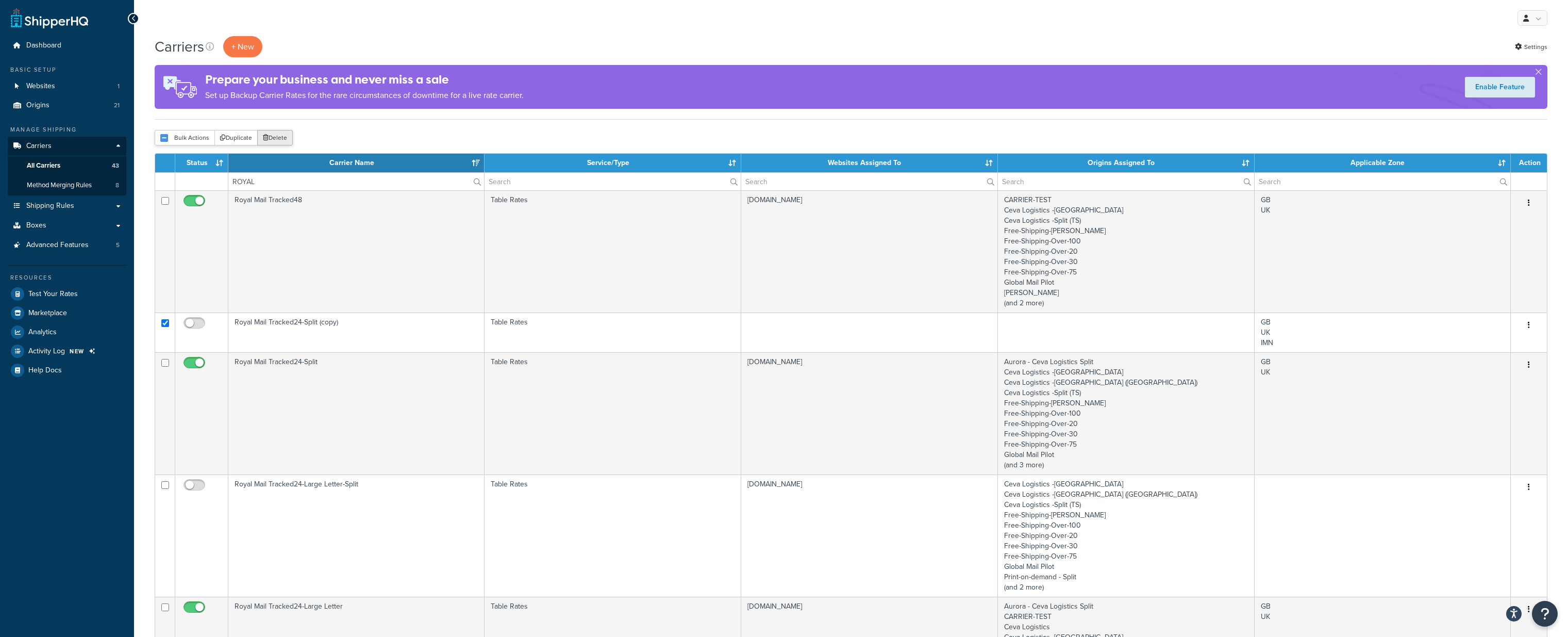
click at [276, 136] on button "Delete" at bounding box center [275, 137] width 36 height 16
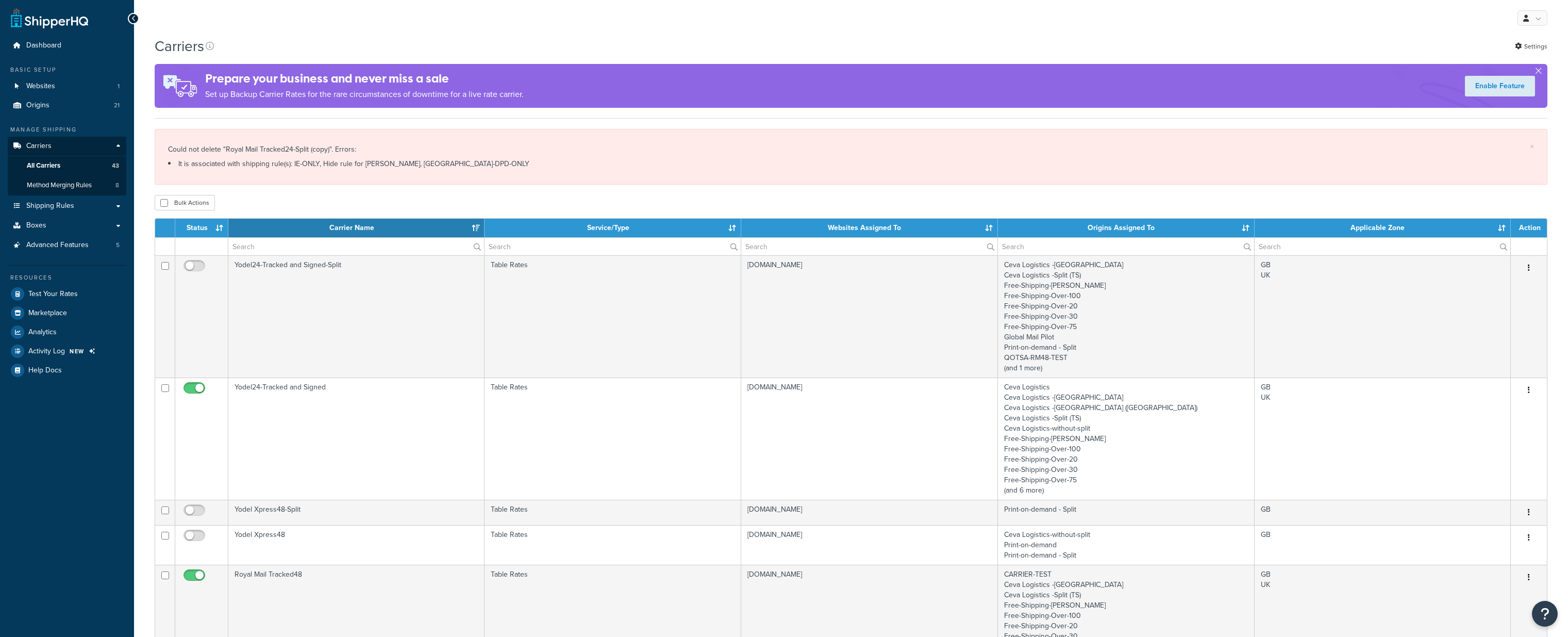
select select "15"
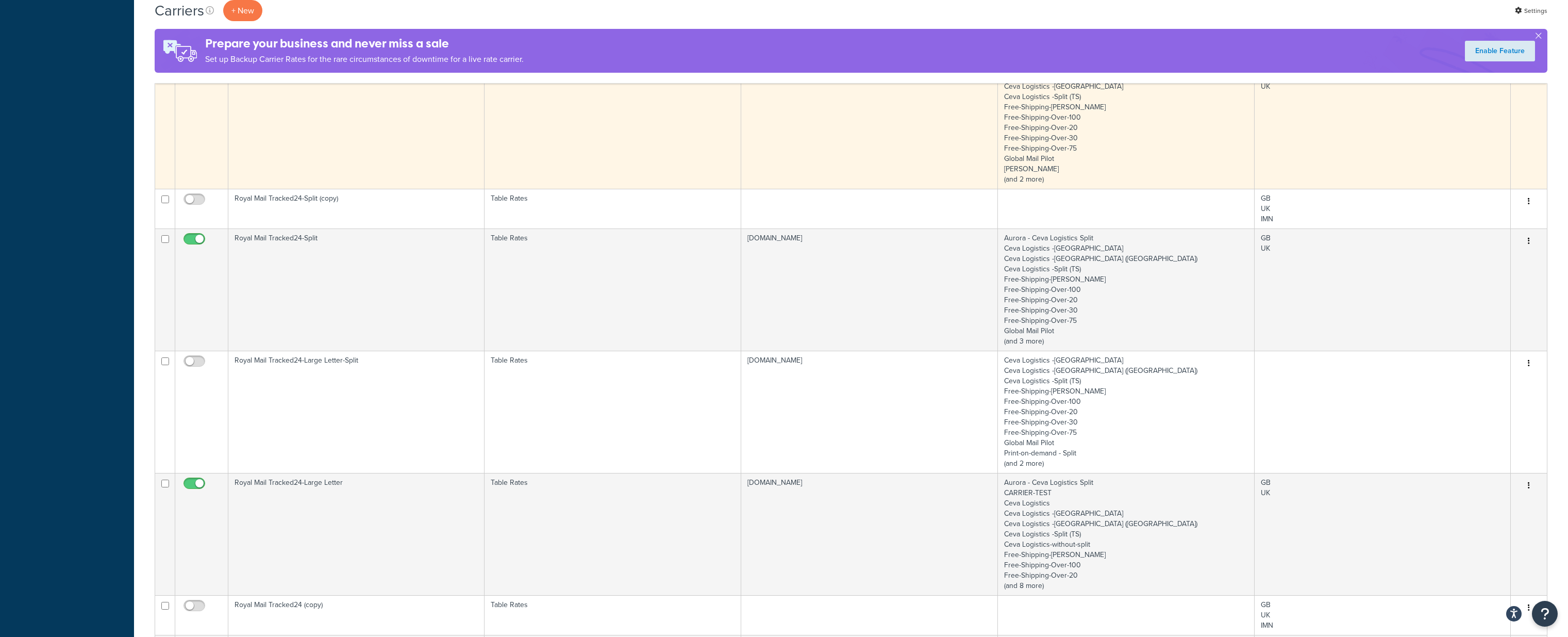
scroll to position [498, 0]
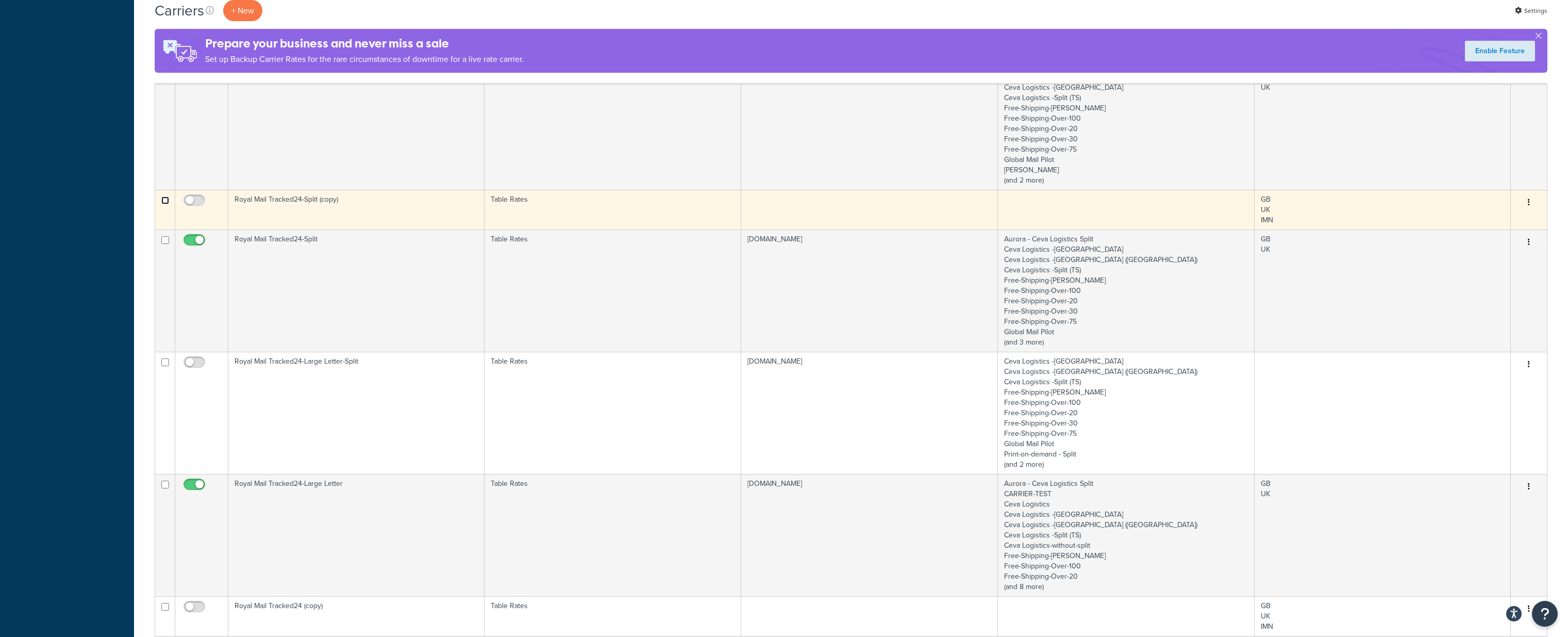
checkbox input "true"
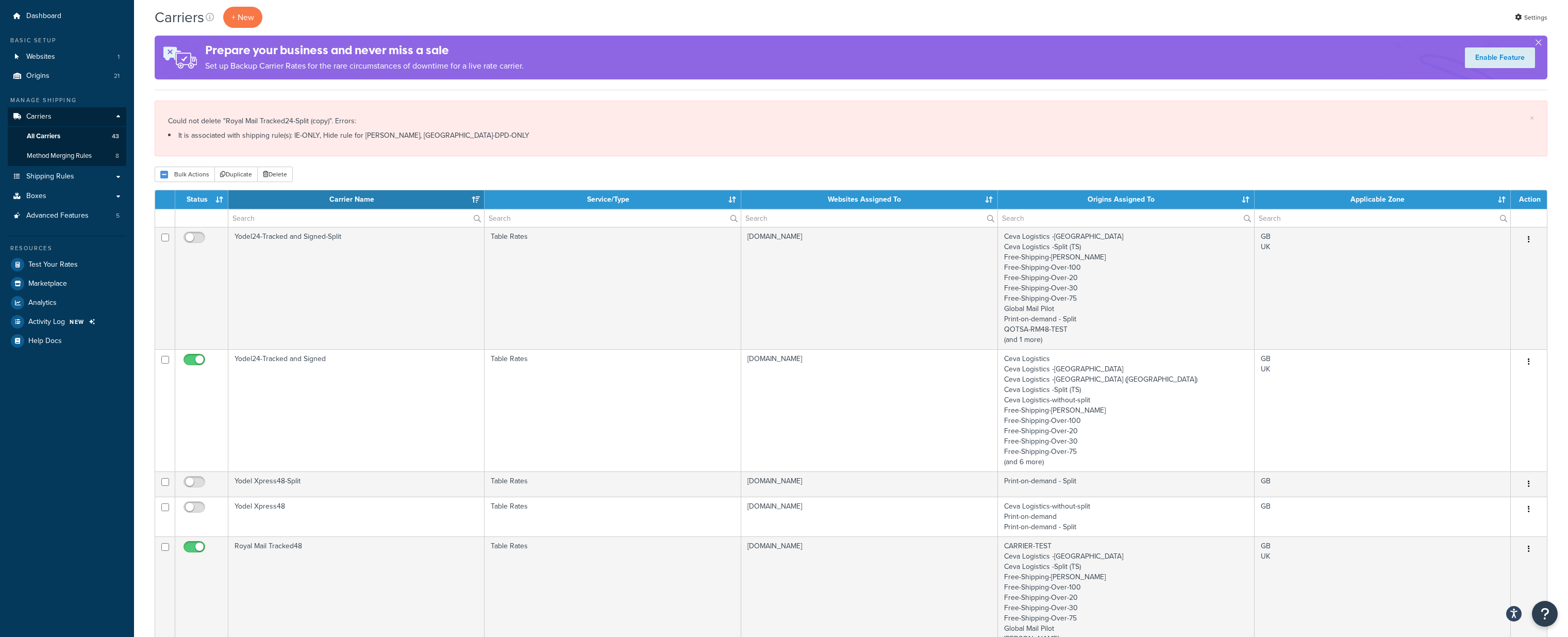
scroll to position [0, 0]
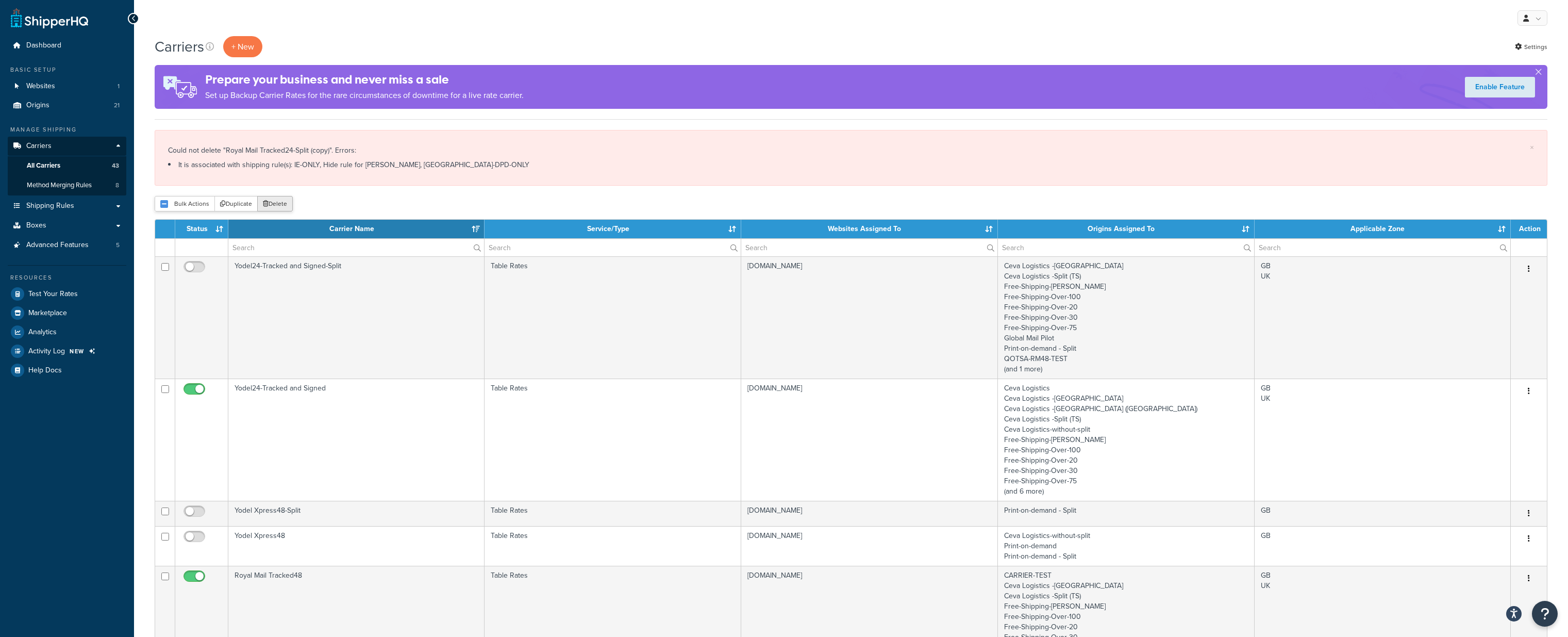
click at [279, 202] on button "Delete" at bounding box center [275, 204] width 36 height 16
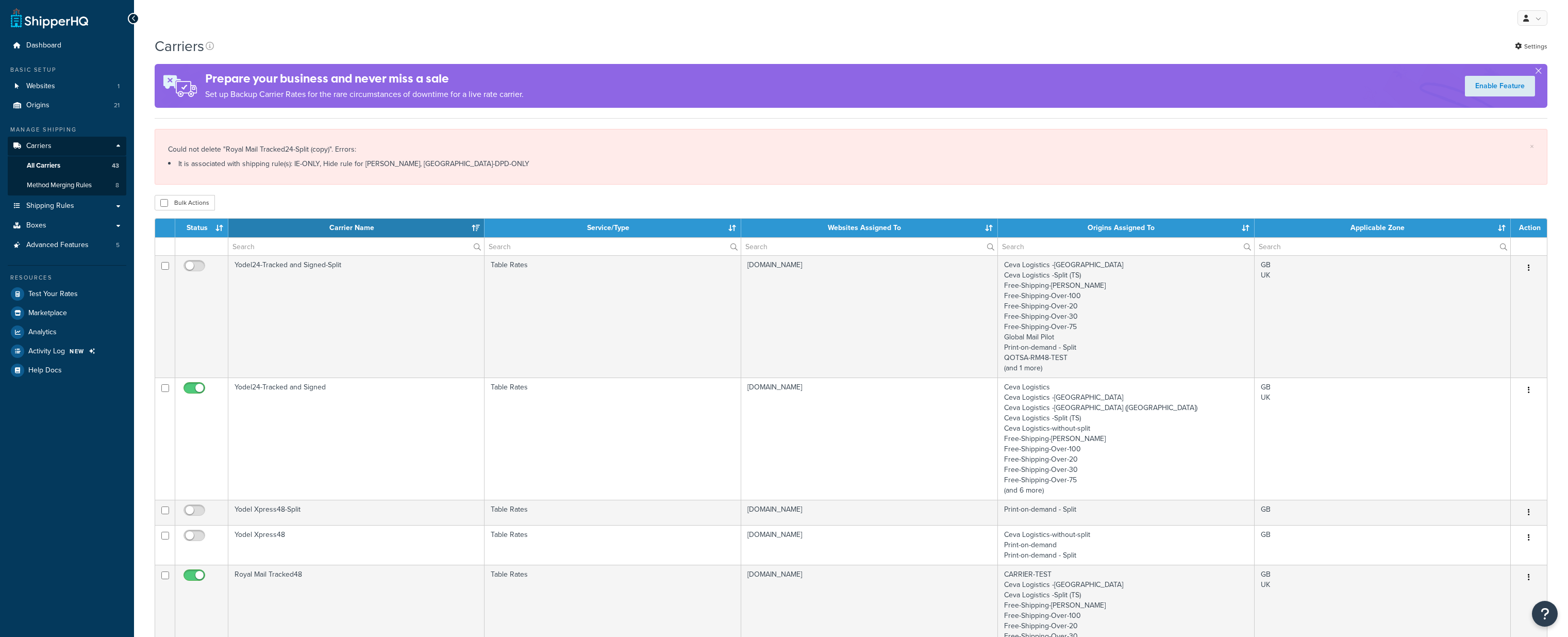
select select "15"
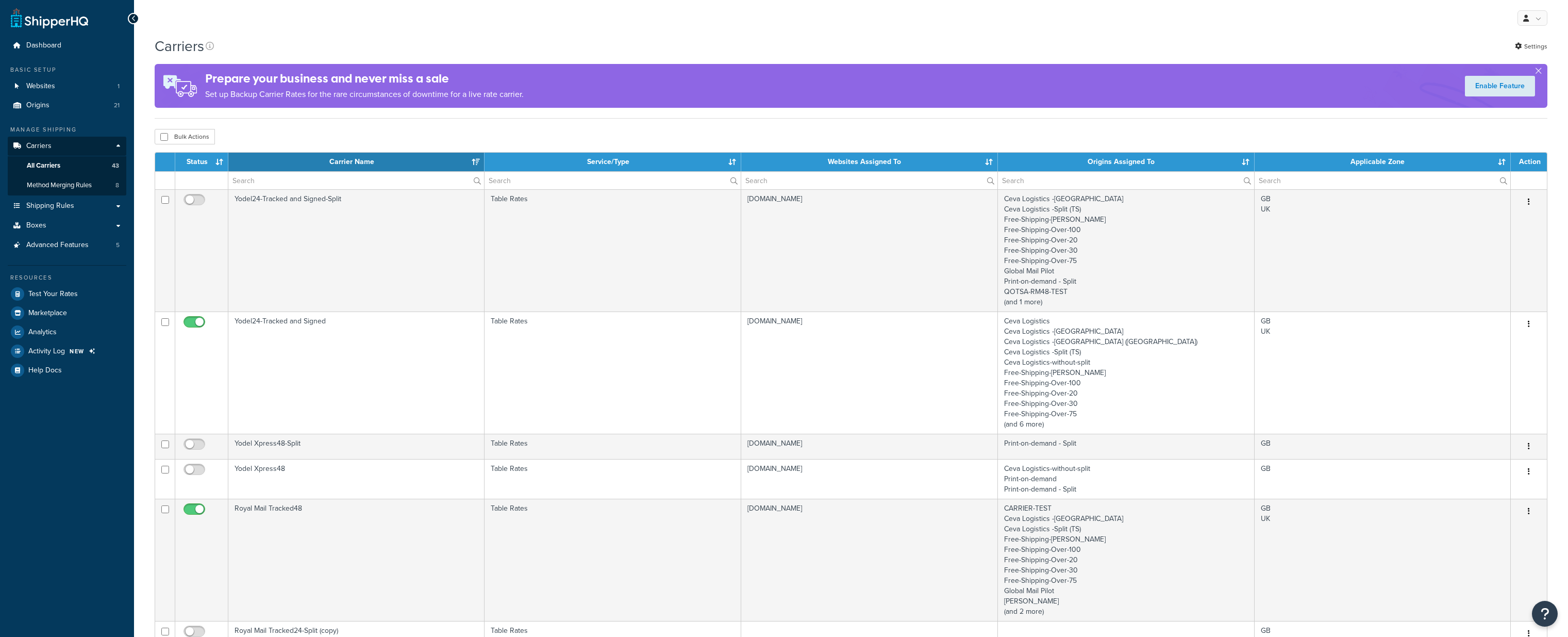
select select "15"
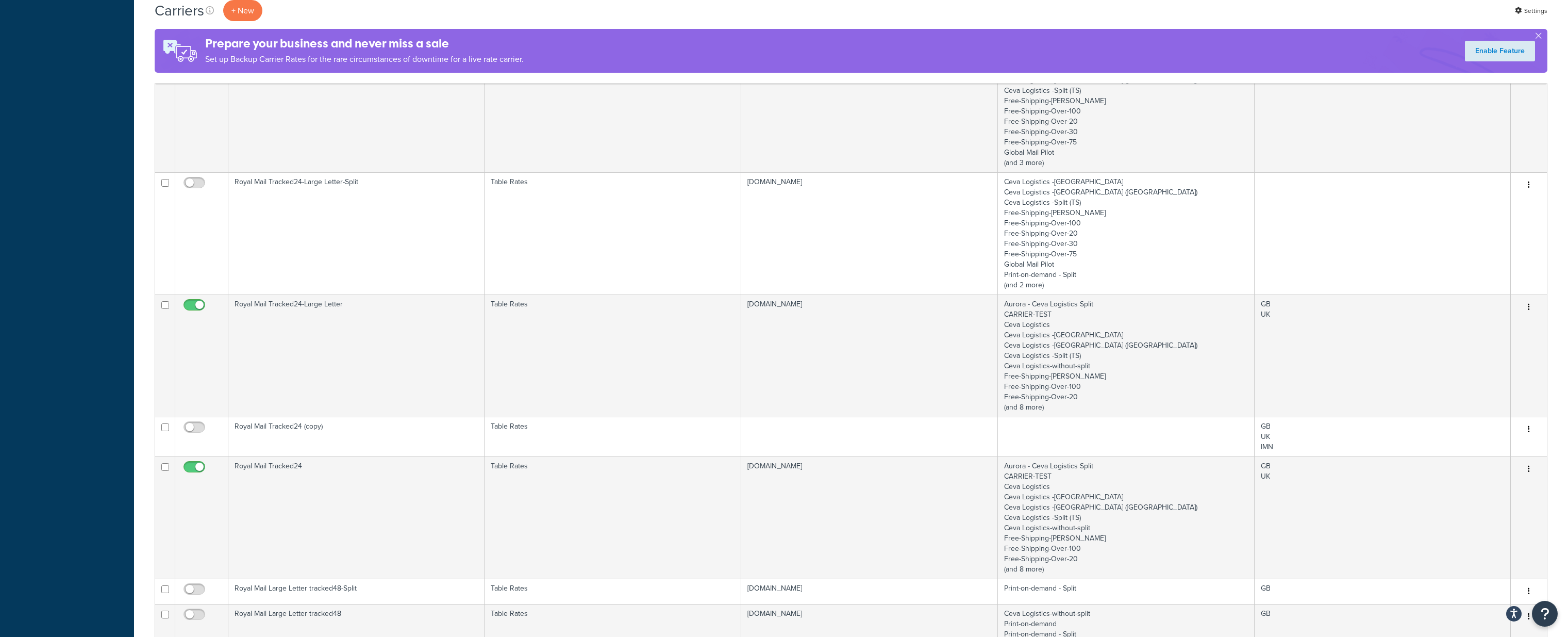
scroll to position [655, 0]
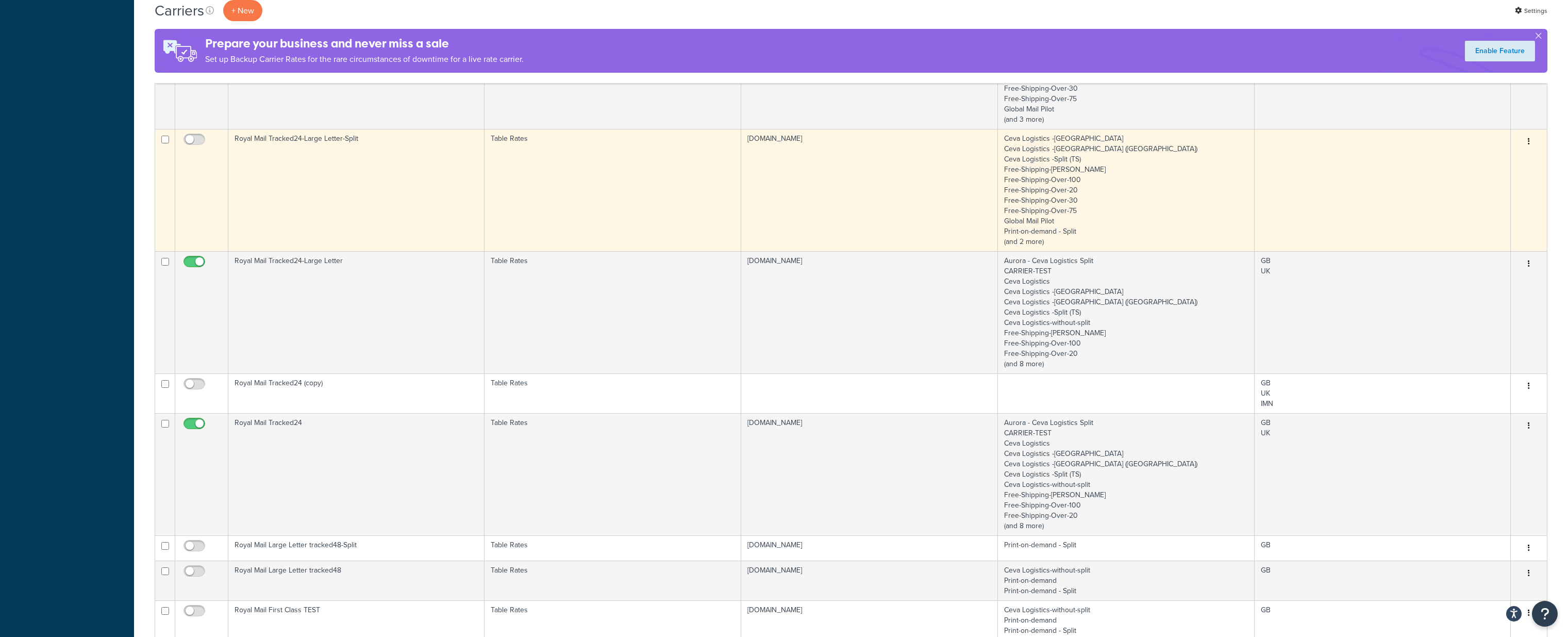
click at [1528, 139] on icon "button" at bounding box center [1528, 141] width 2 height 8
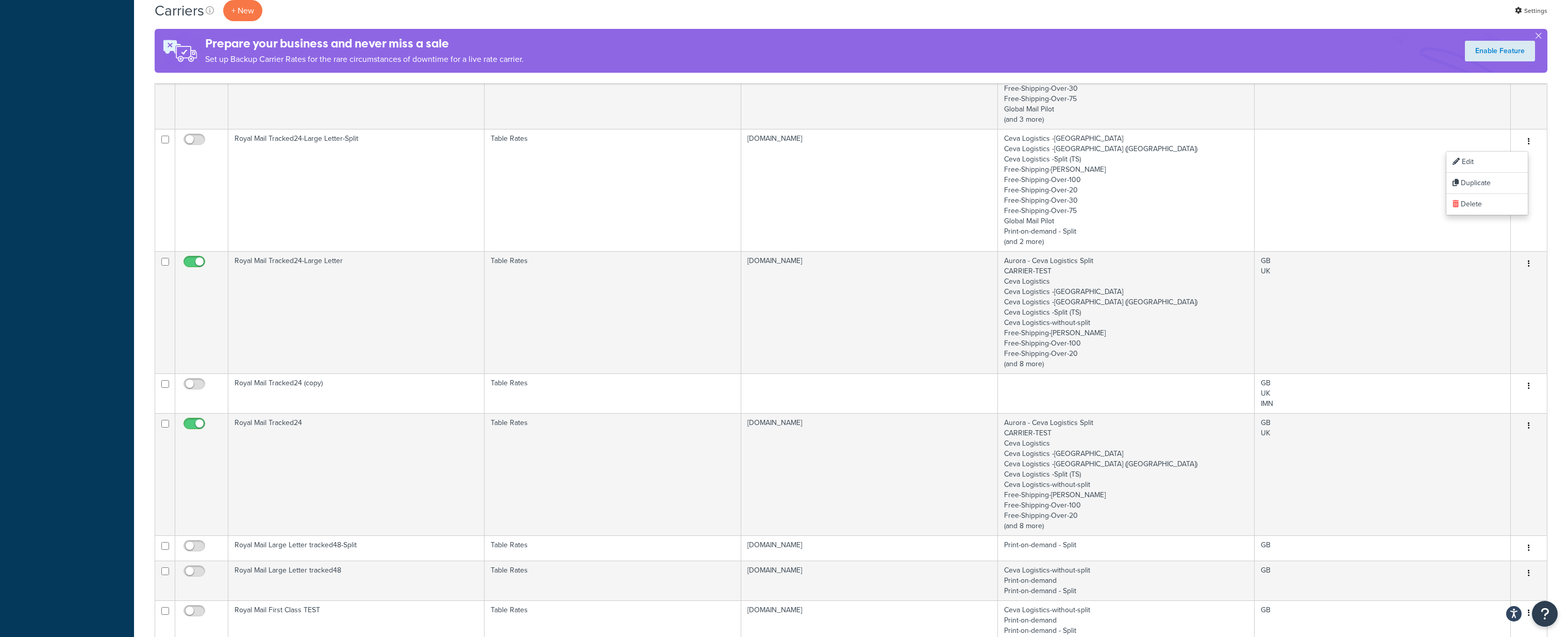
click at [109, 344] on div "Dashboard Basic Setup Websites 1 Origins 21 Manage Shipping Carriers Carriers A…" at bounding box center [67, 158] width 134 height 1626
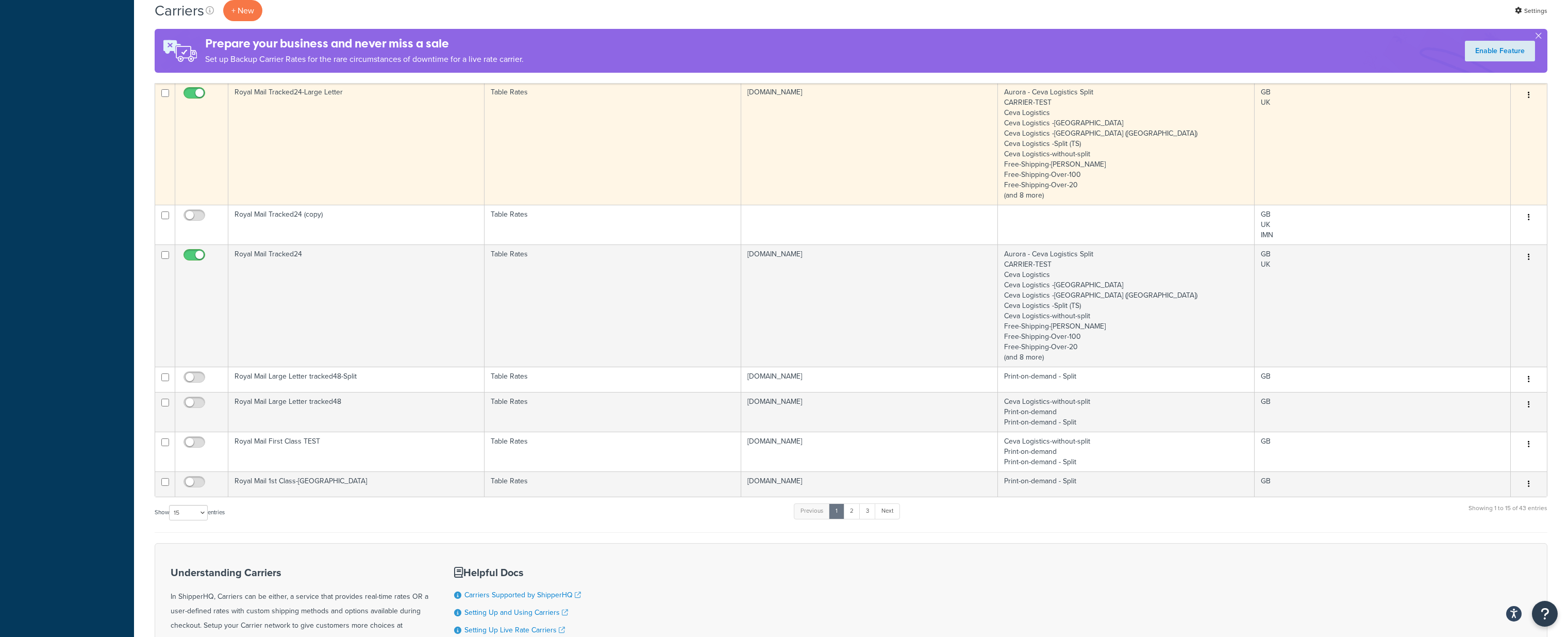
scroll to position [824, 0]
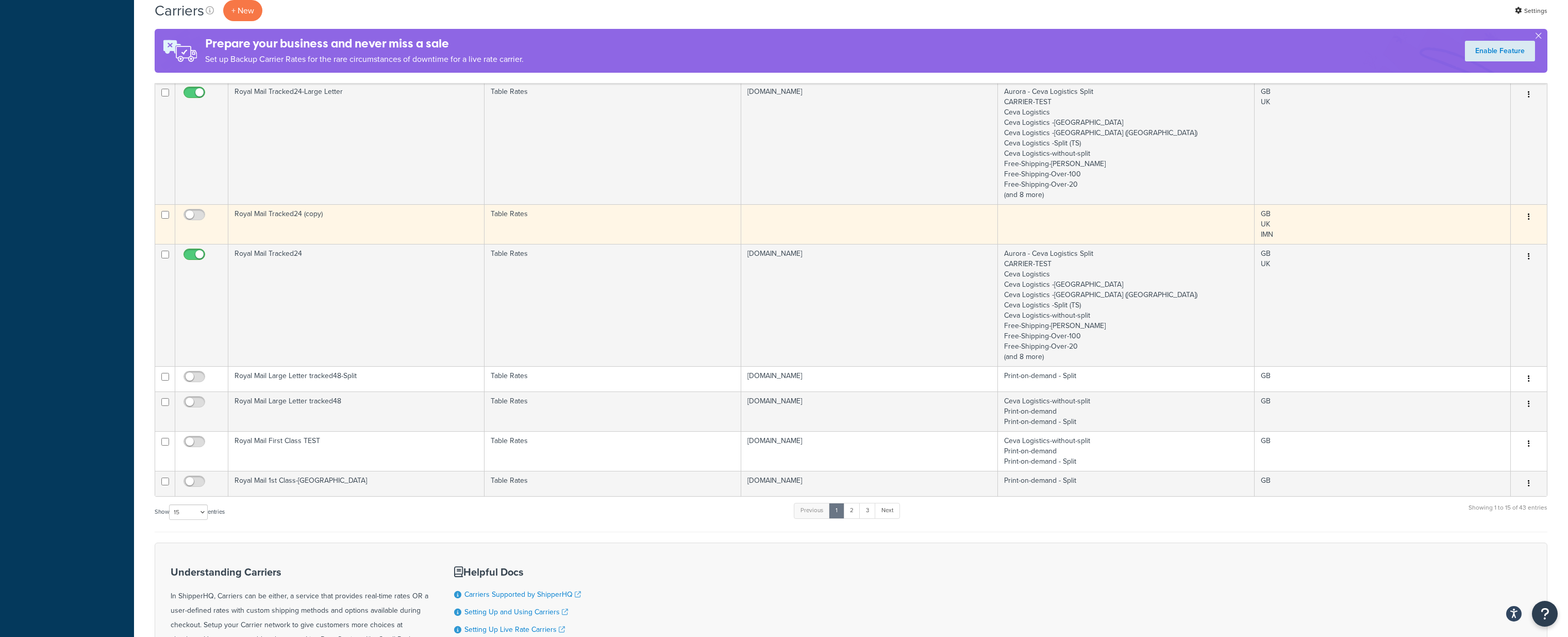
click at [1525, 213] on button "button" at bounding box center [1528, 217] width 14 height 16
click at [1474, 279] on link "Delete" at bounding box center [1487, 279] width 82 height 21
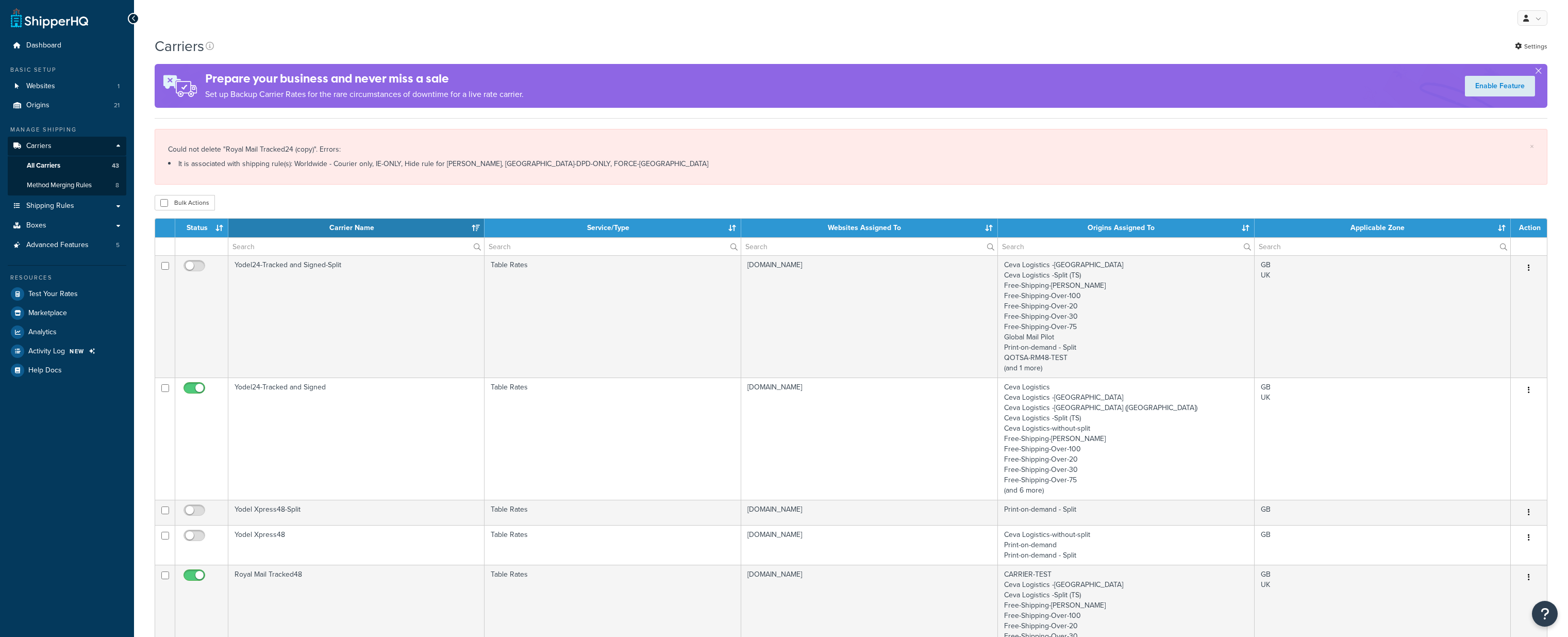
select select "15"
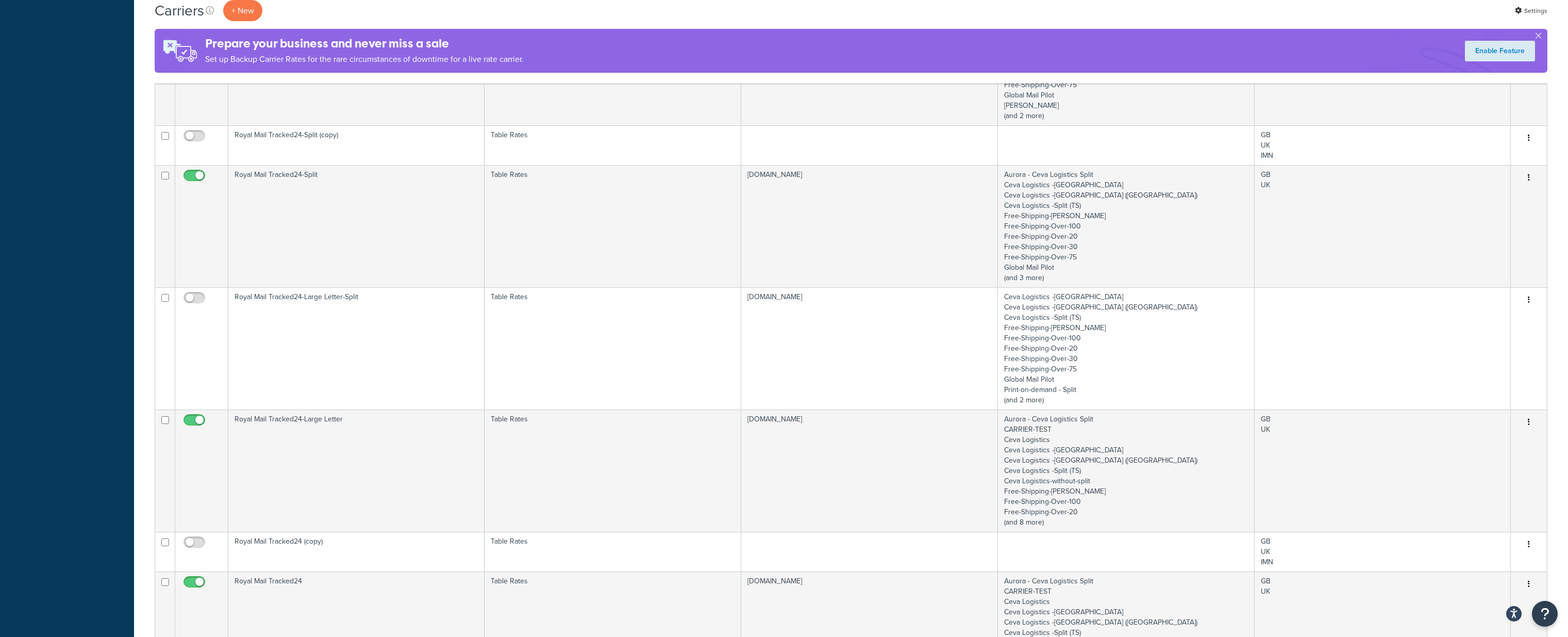
scroll to position [568, 0]
